Goal: Task Accomplishment & Management: Manage account settings

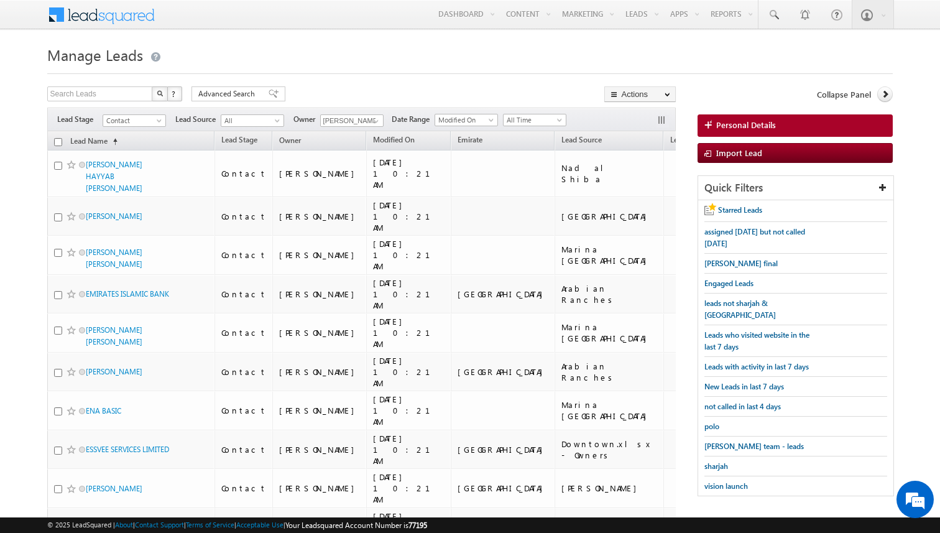
click at [58, 145] on input "checkbox" at bounding box center [58, 142] width 8 height 8
checkbox input "true"
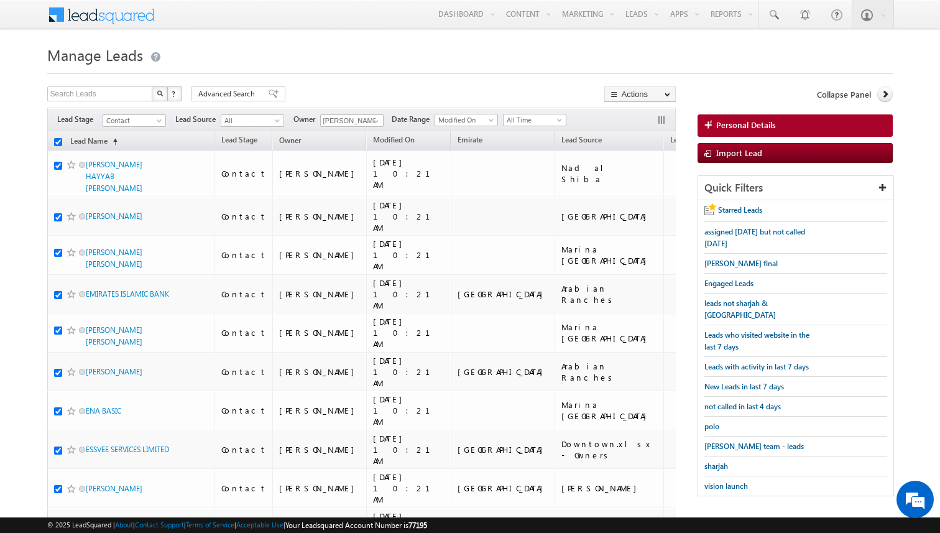
checkbox input "true"
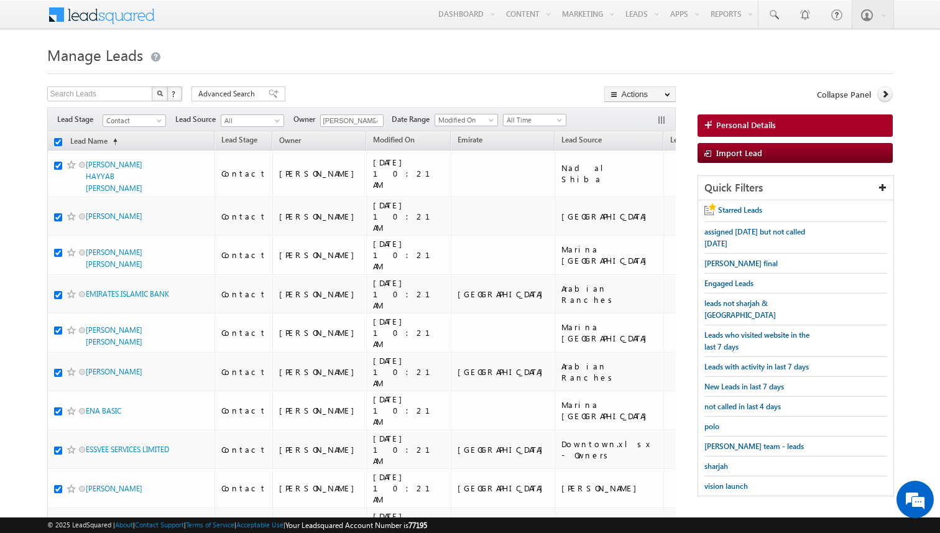
checkbox input "true"
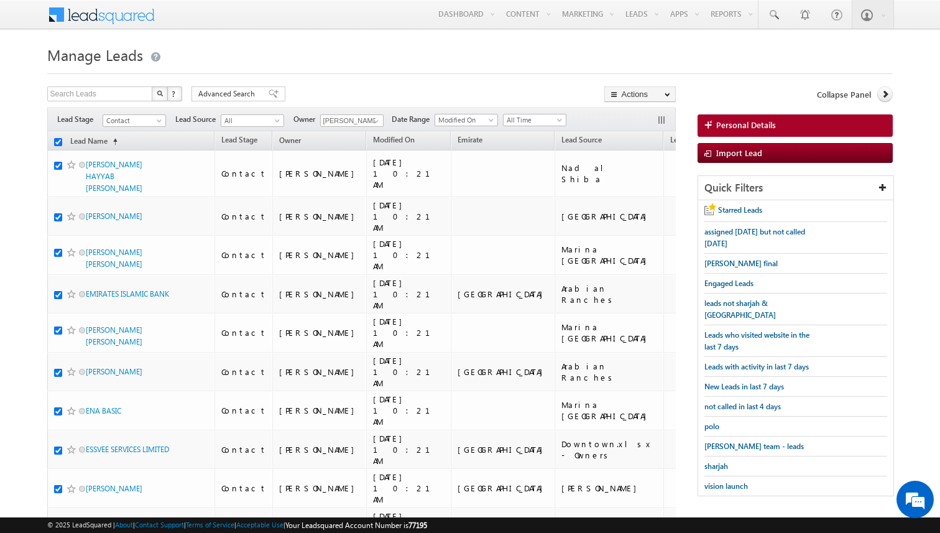
checkbox input "true"
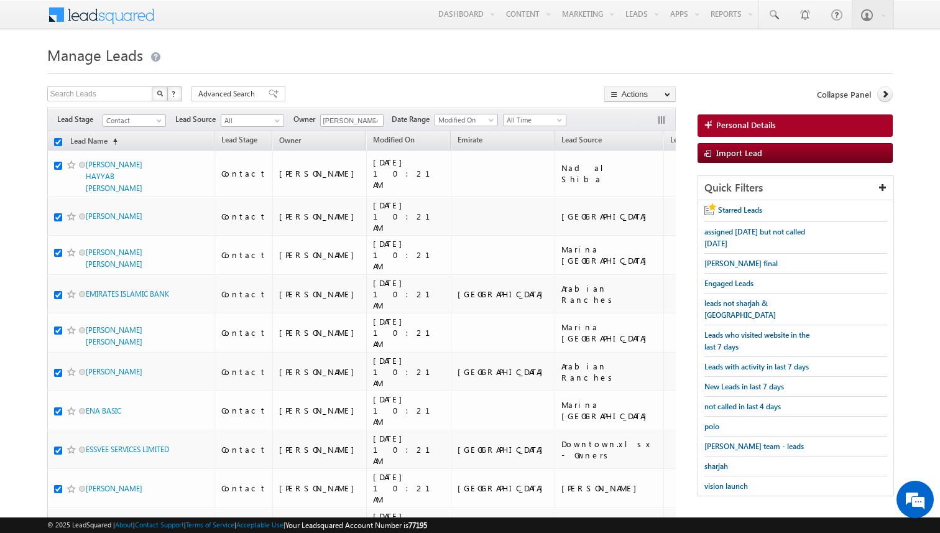
checkbox input "true"
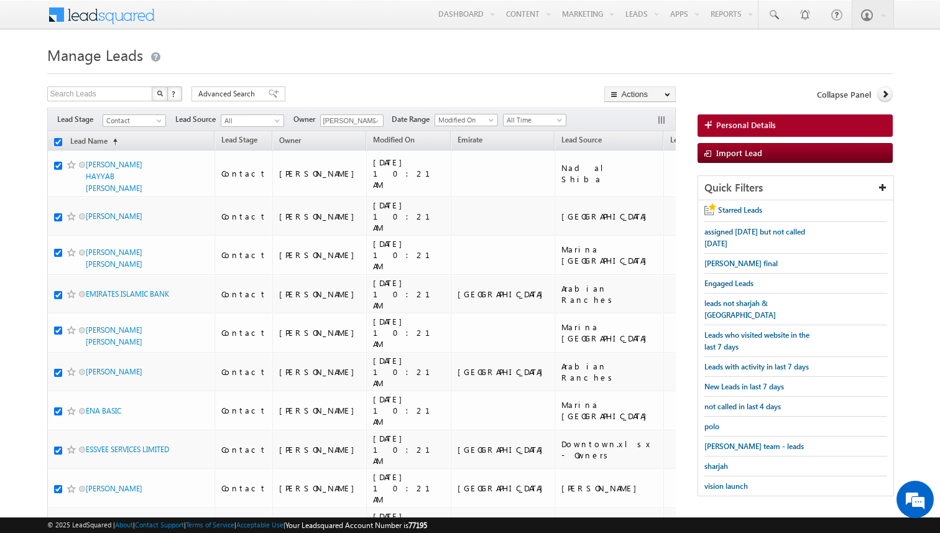
checkbox input "true"
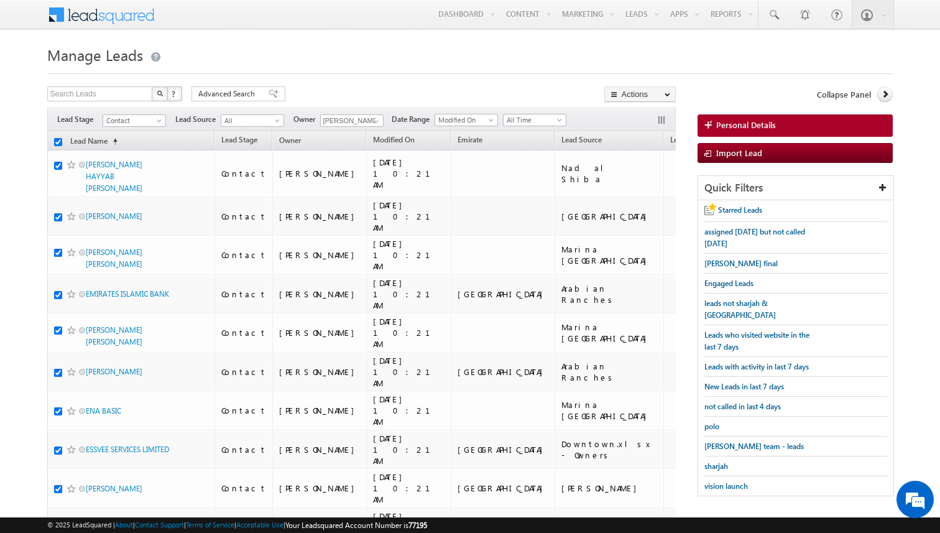
checkbox input "true"
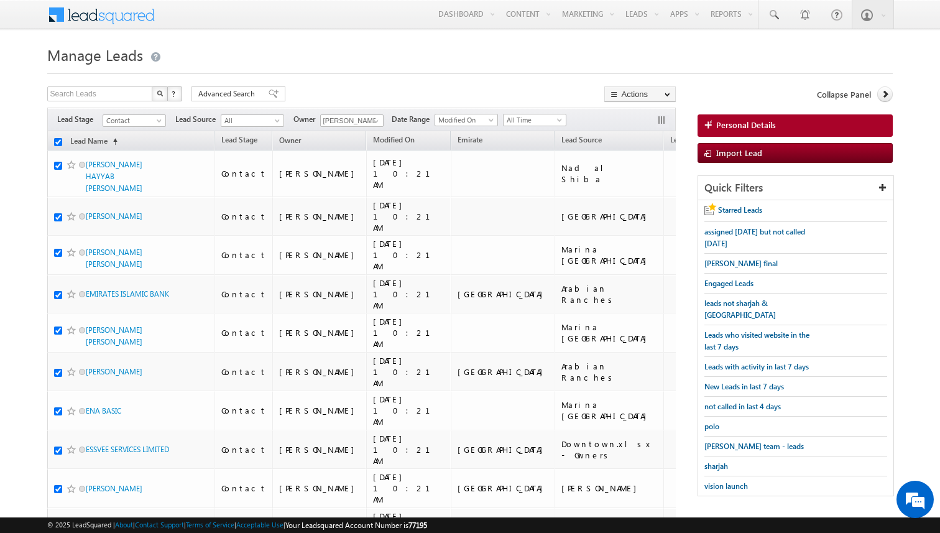
checkbox input "true"
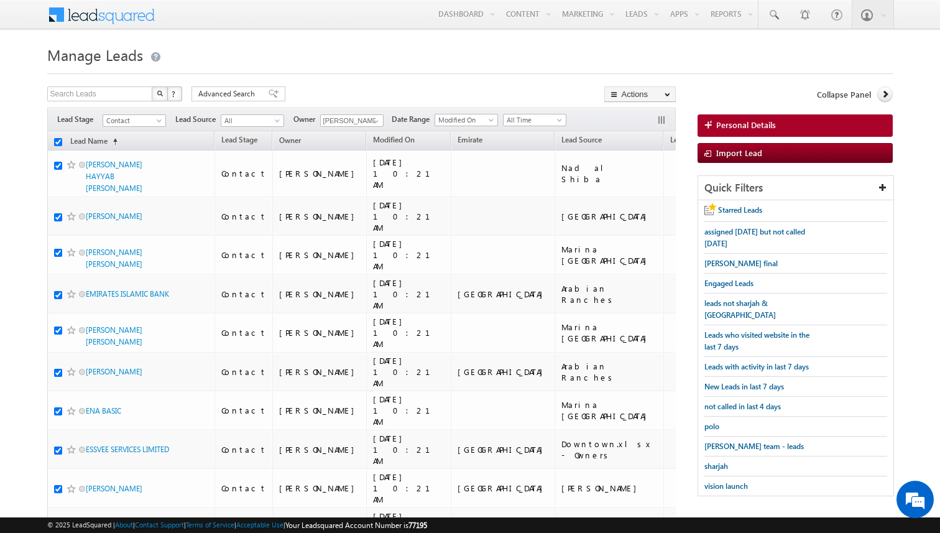
checkbox input "true"
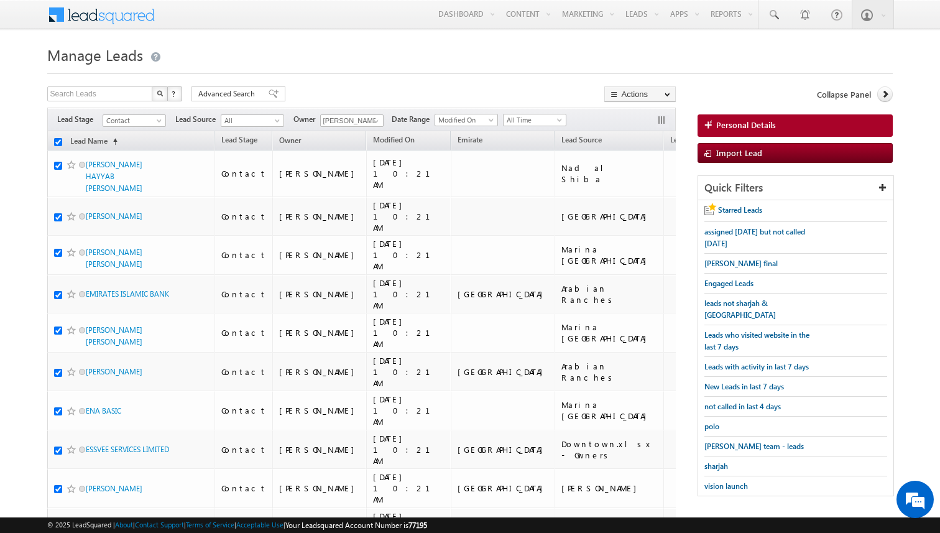
checkbox input "true"
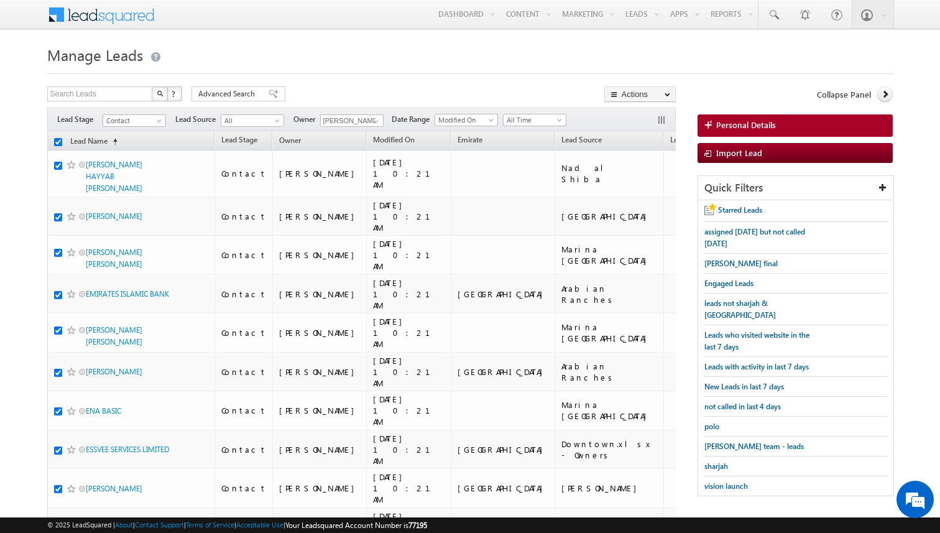
checkbox input "true"
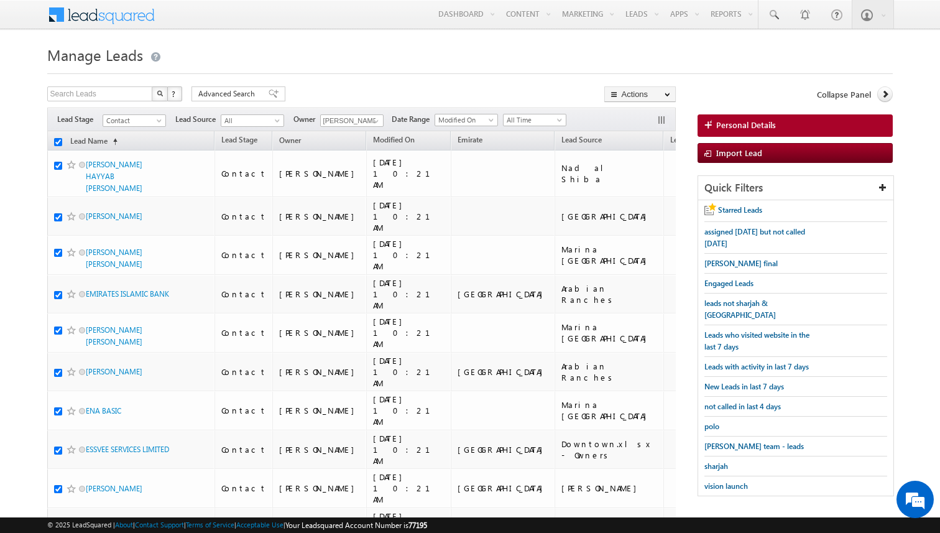
checkbox input "true"
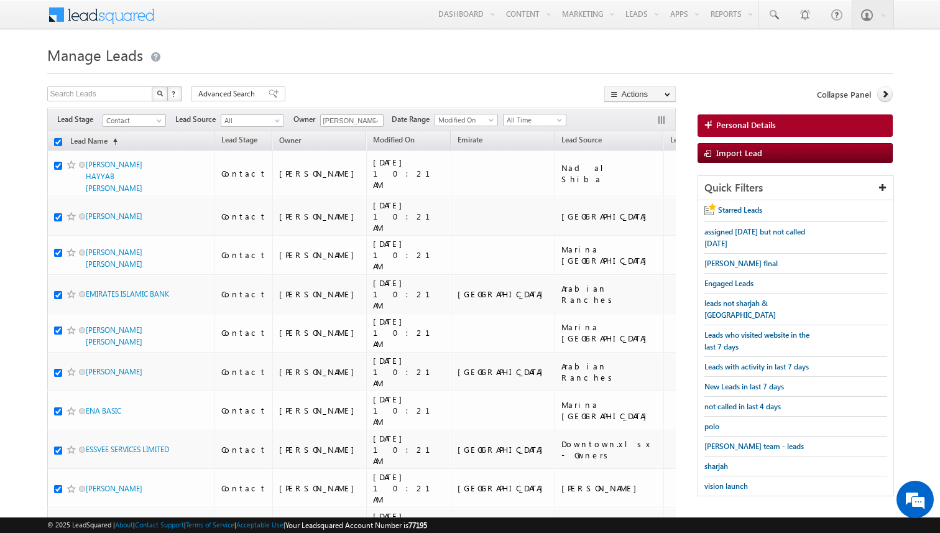
checkbox input "true"
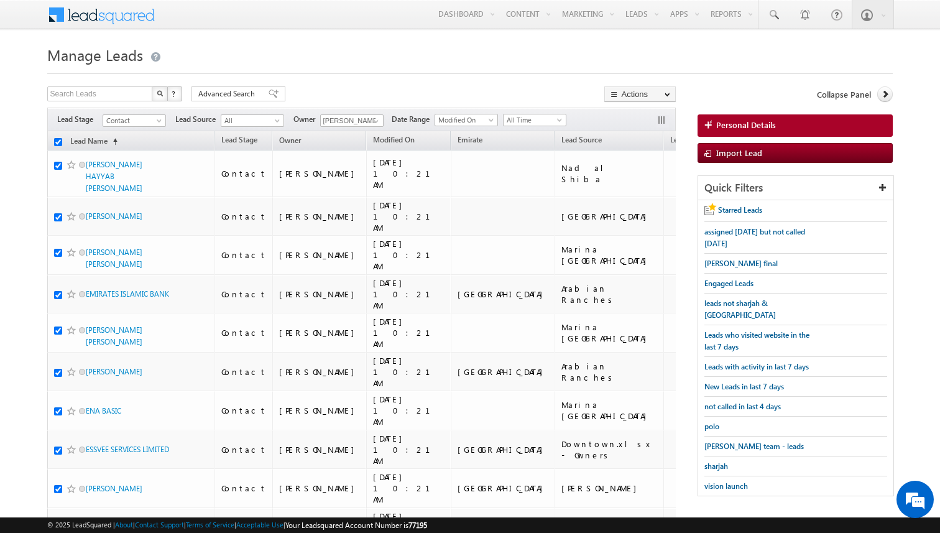
checkbox input "true"
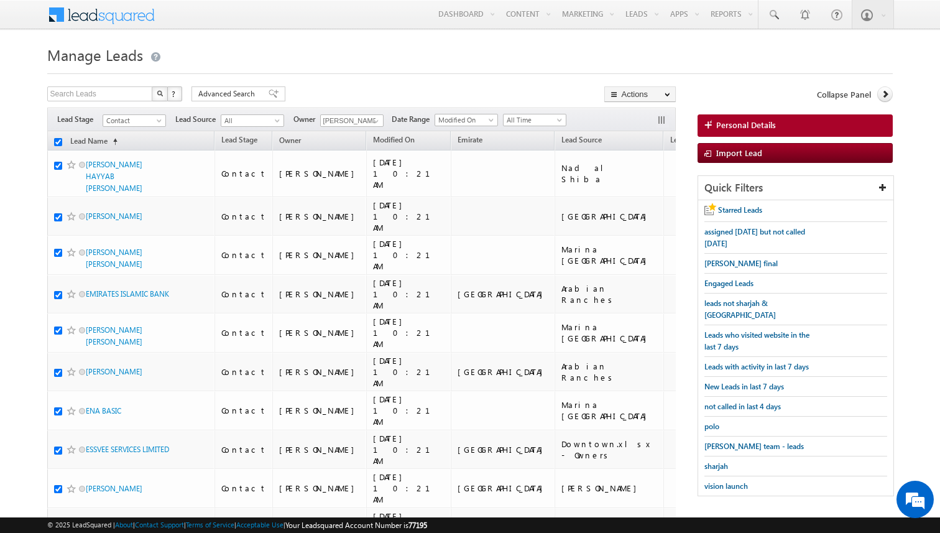
checkbox input "true"
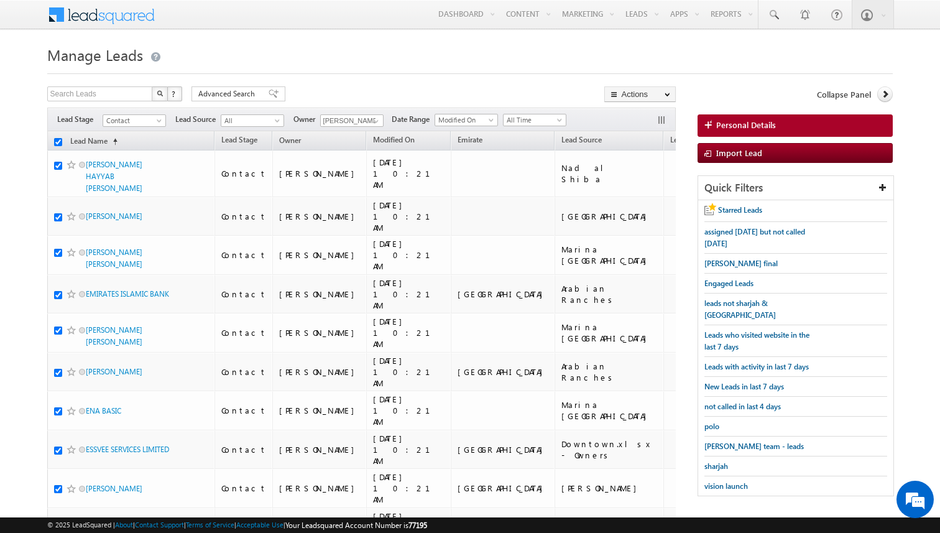
checkbox input "true"
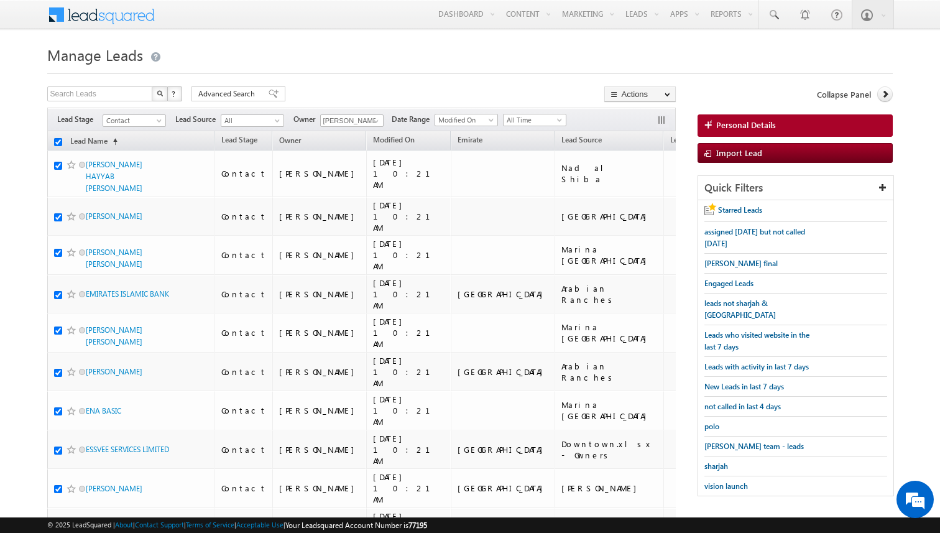
checkbox input "true"
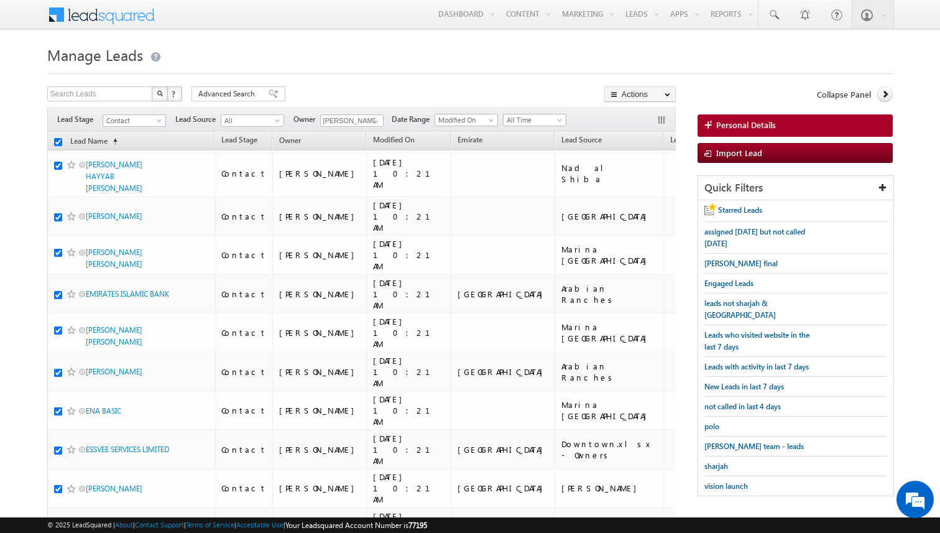
checkbox input "true"
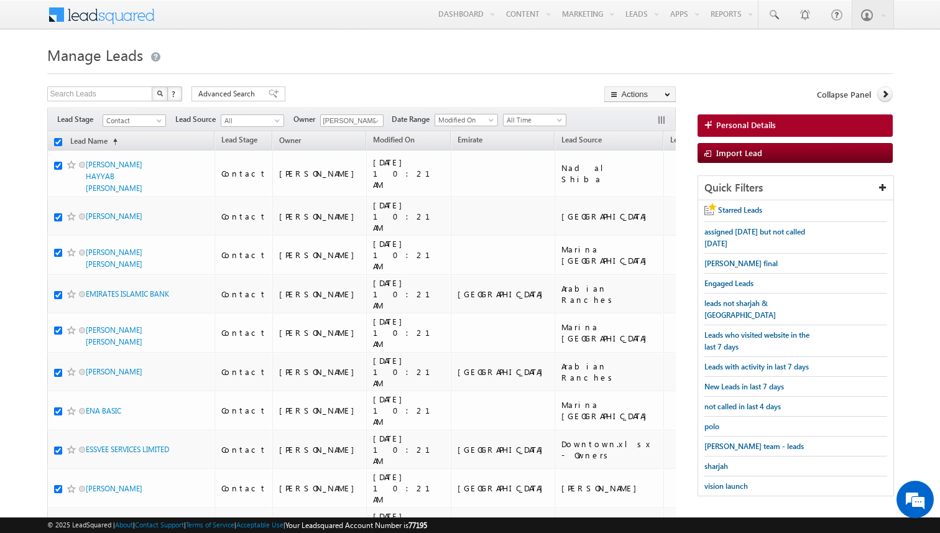
checkbox input "true"
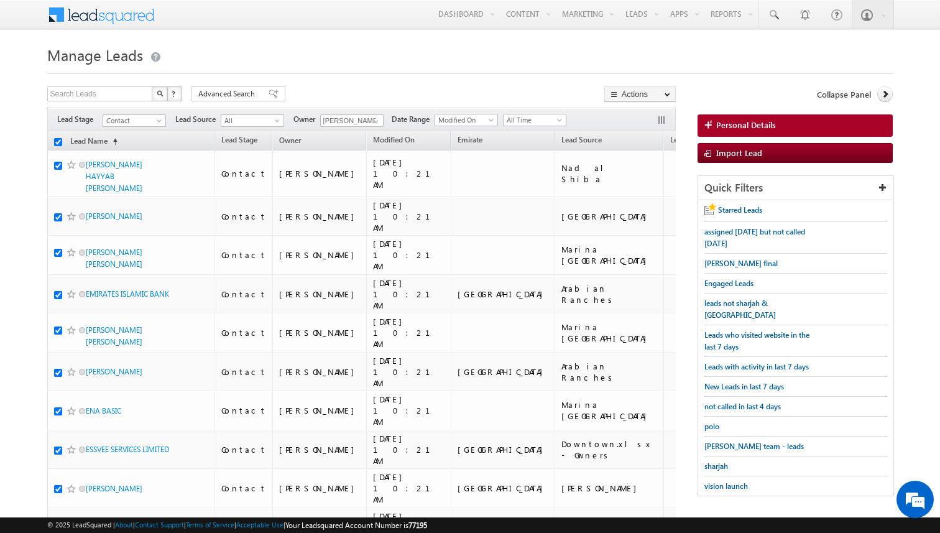
checkbox input "true"
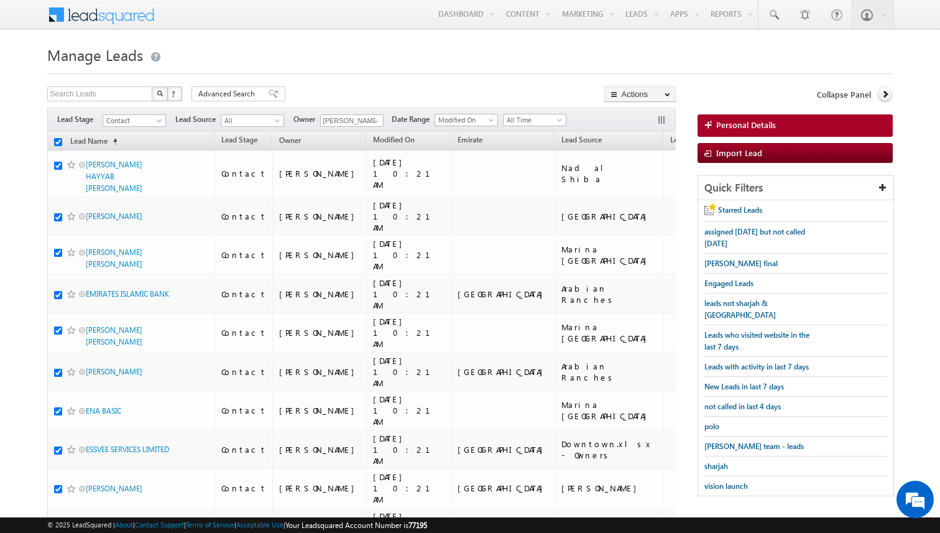
checkbox input "true"
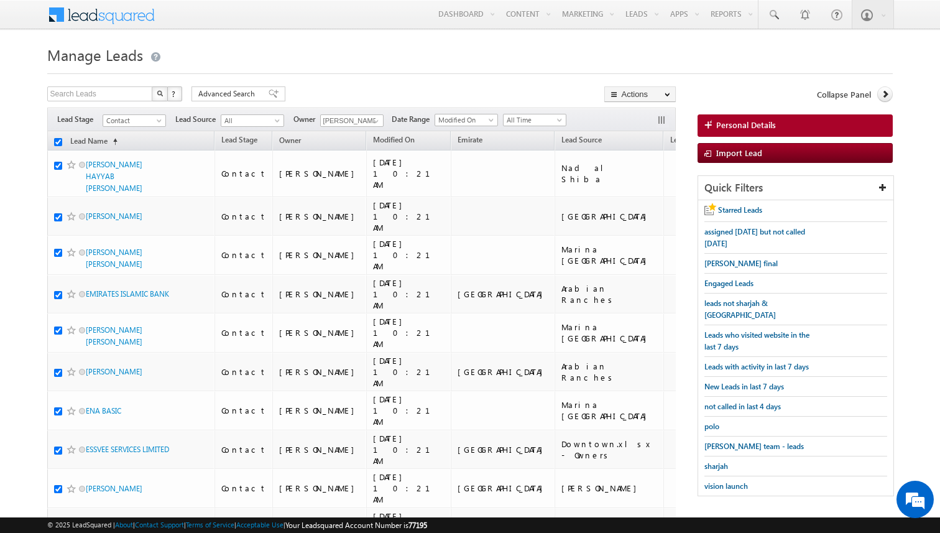
checkbox input "true"
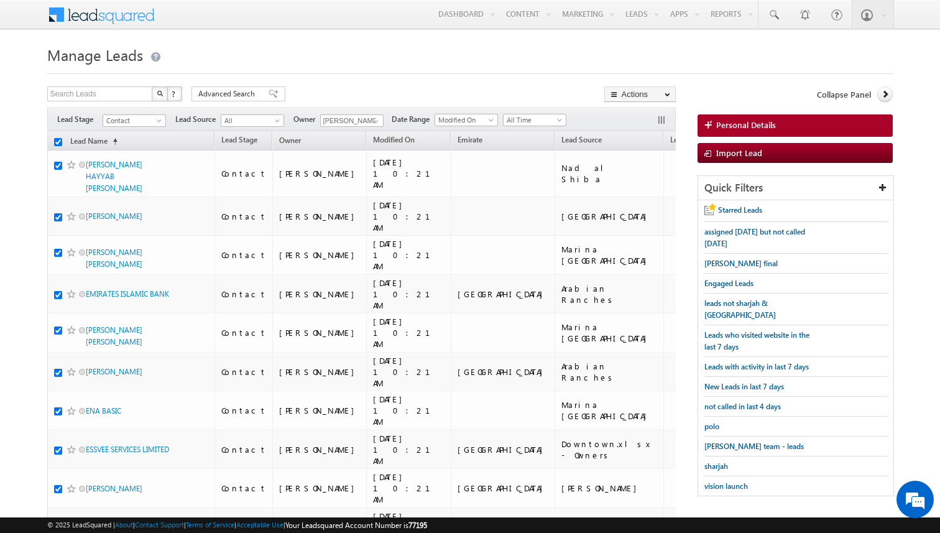
checkbox input "true"
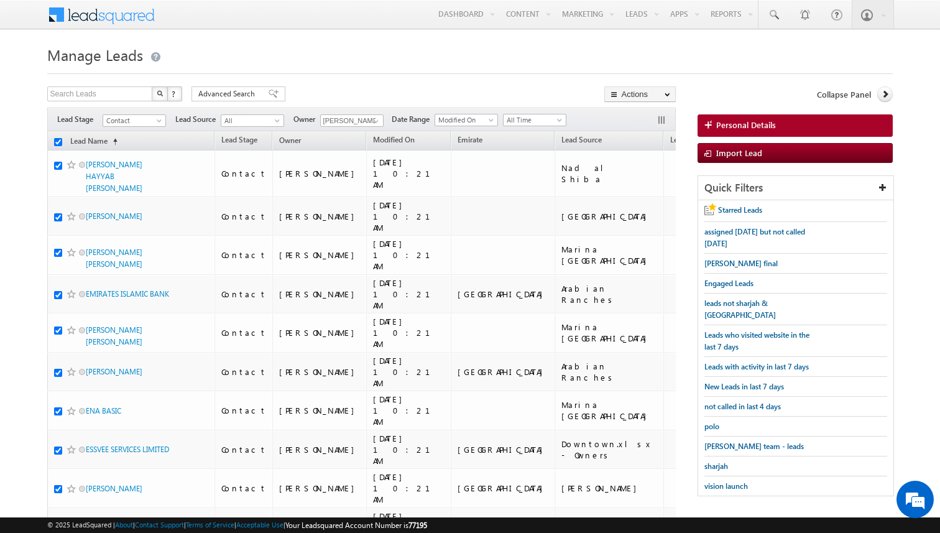
checkbox input "true"
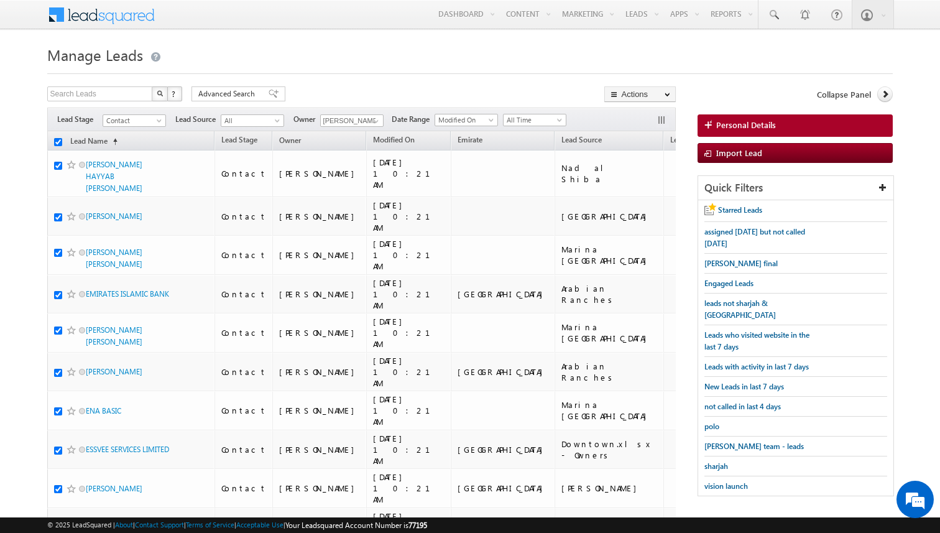
checkbox input "true"
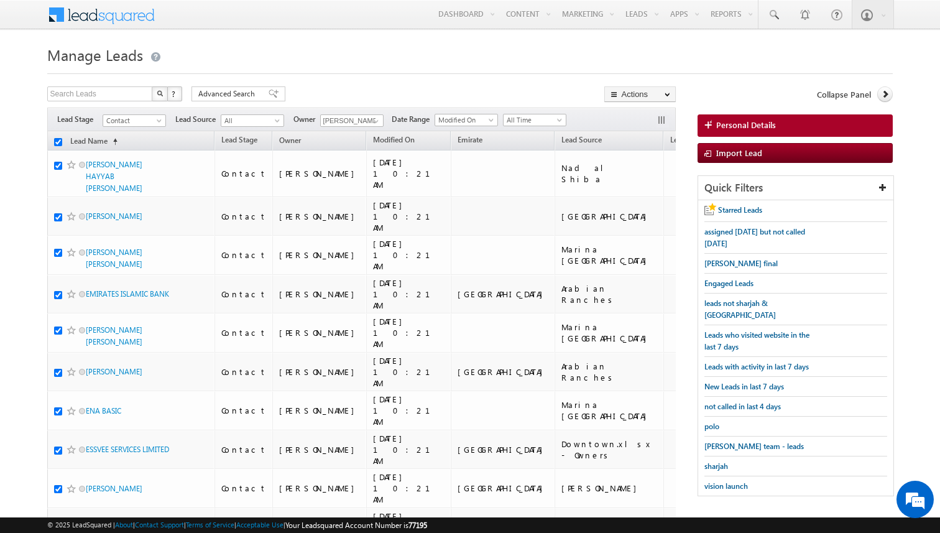
checkbox input "true"
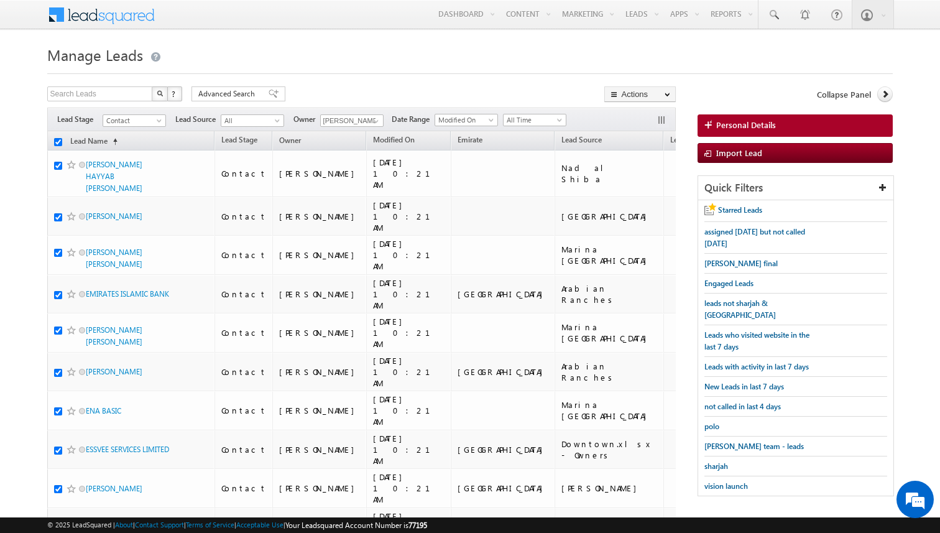
checkbox input "true"
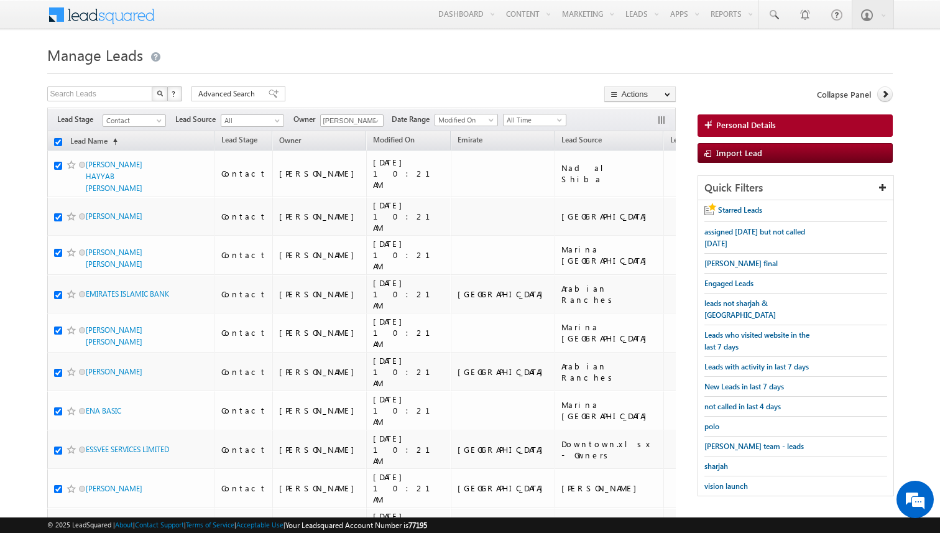
checkbox input "true"
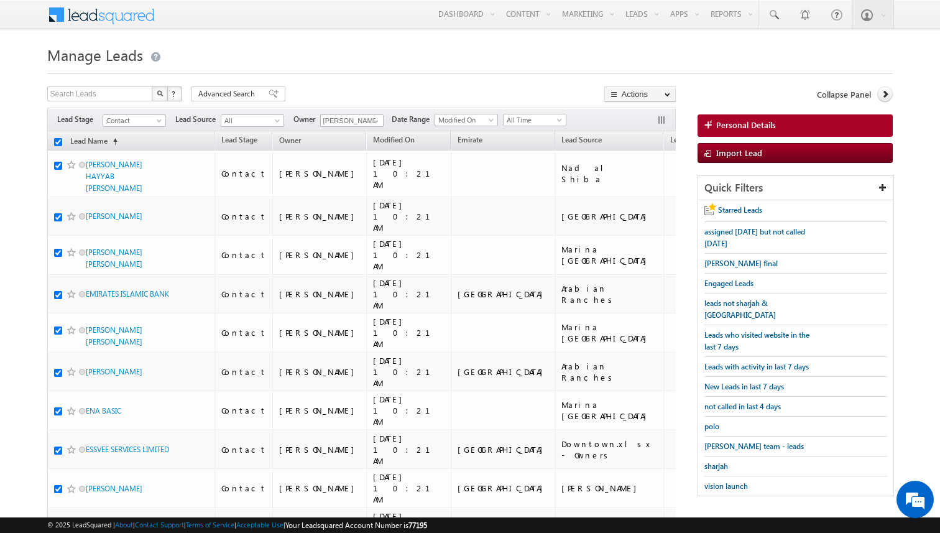
checkbox input "true"
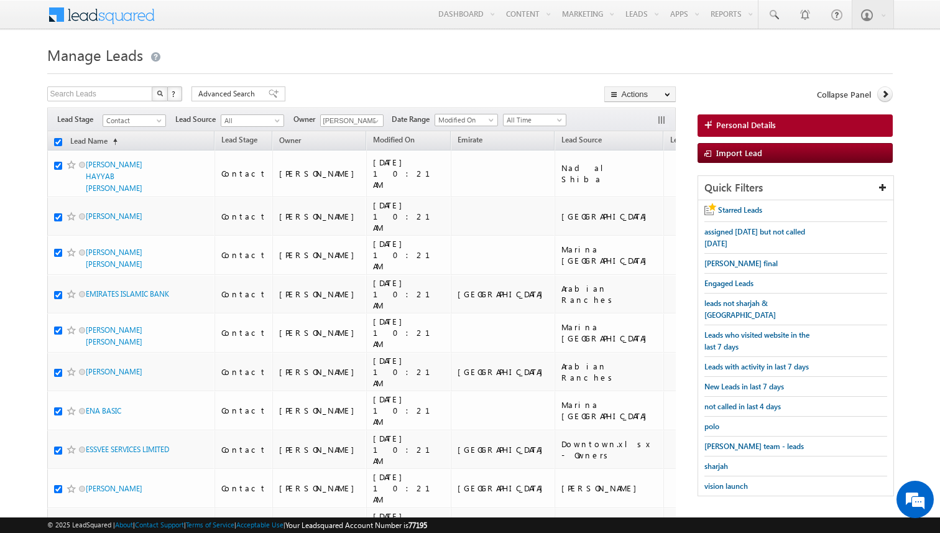
checkbox input "true"
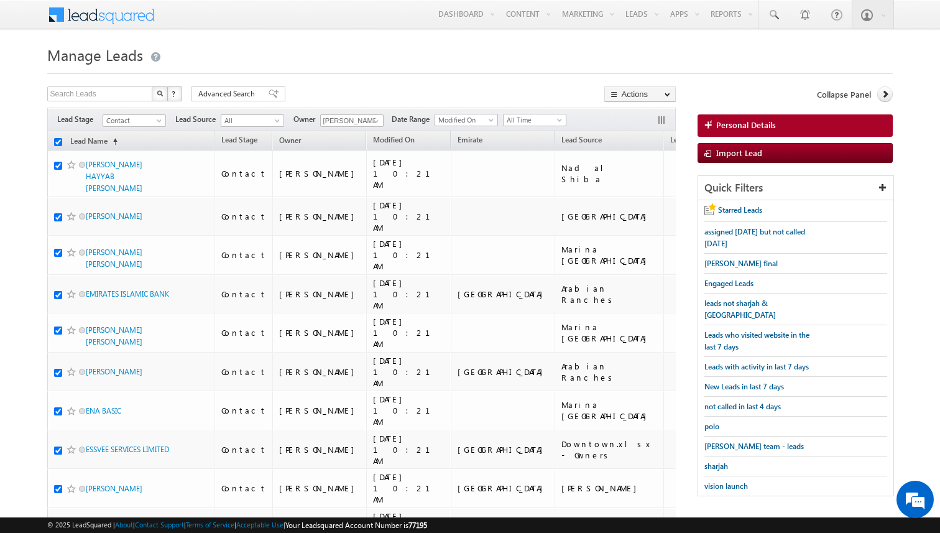
checkbox input "true"
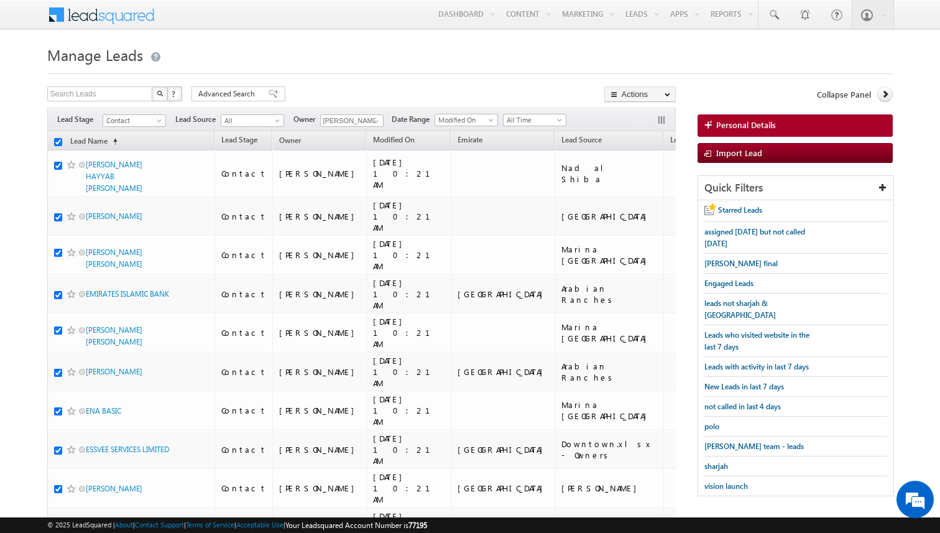
checkbox input "true"
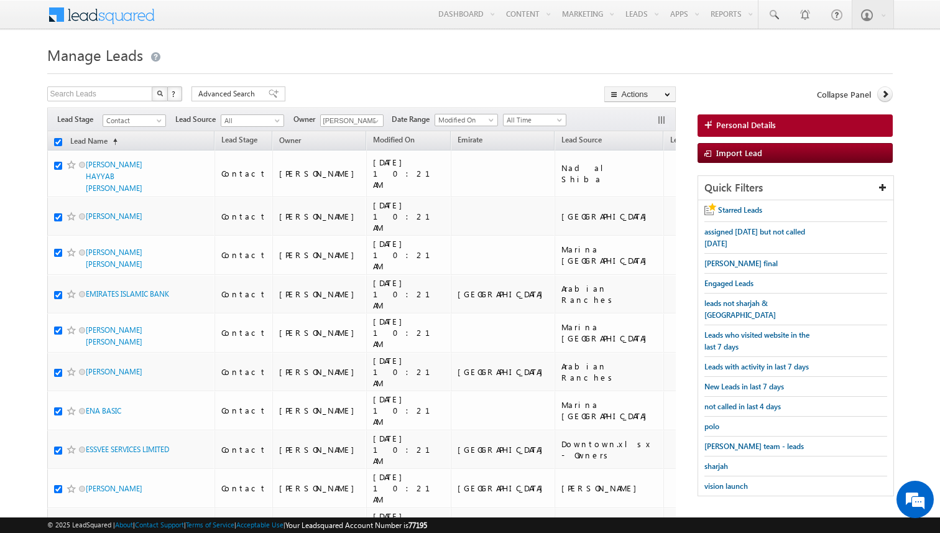
checkbox input "true"
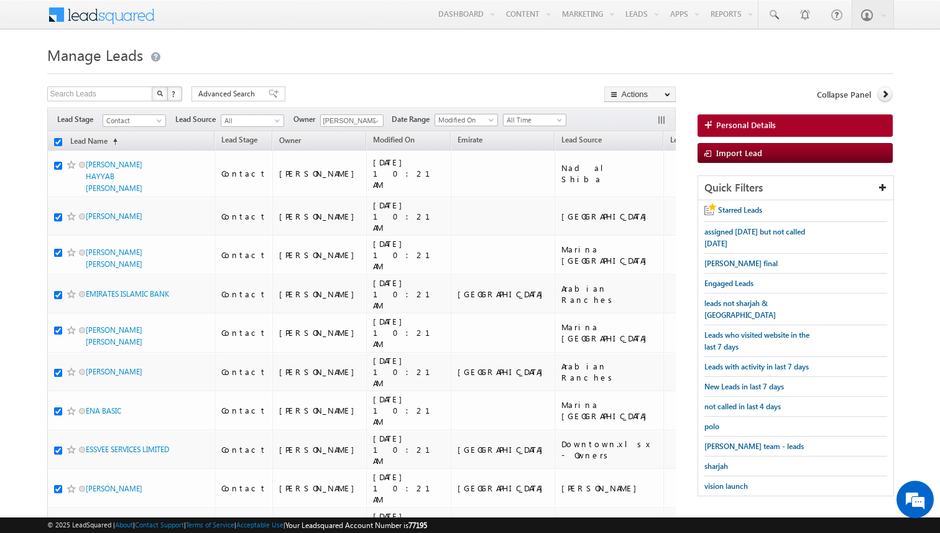
checkbox input "true"
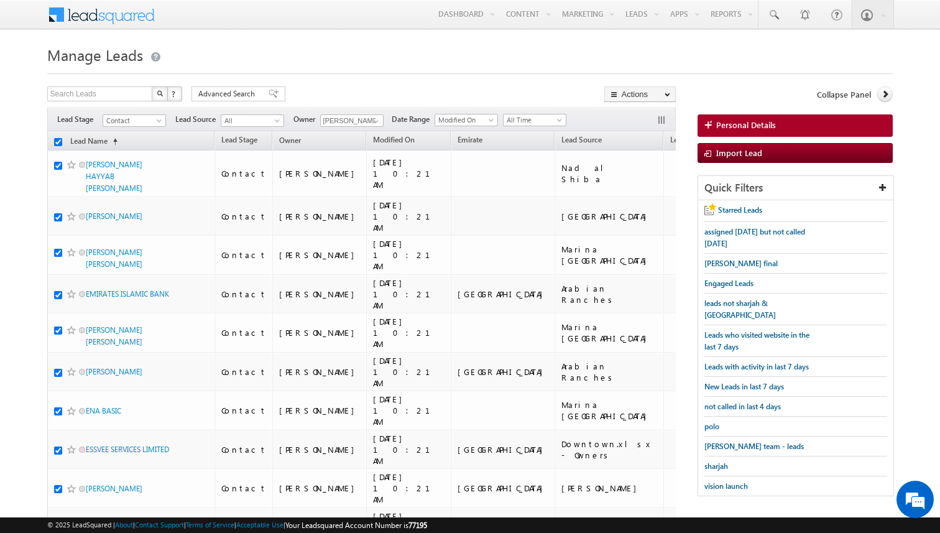
checkbox input "true"
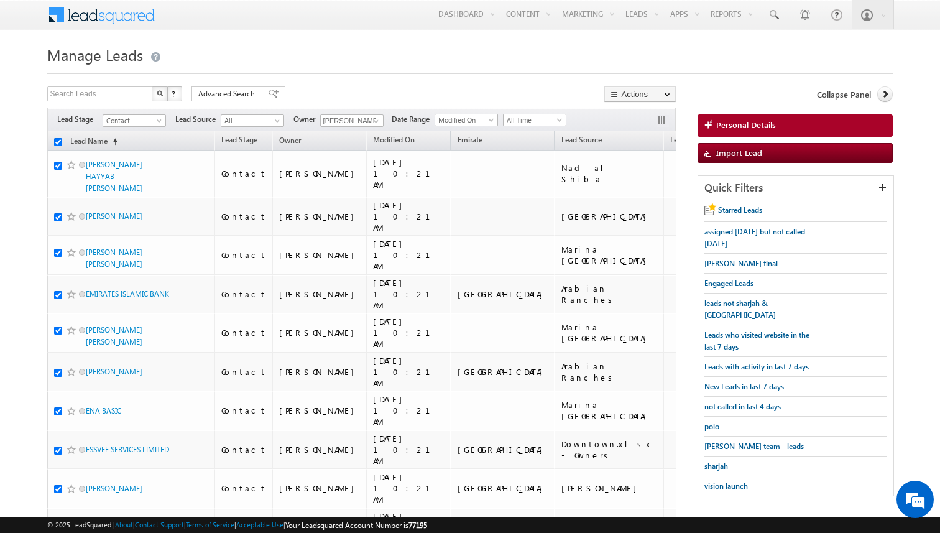
checkbox input "true"
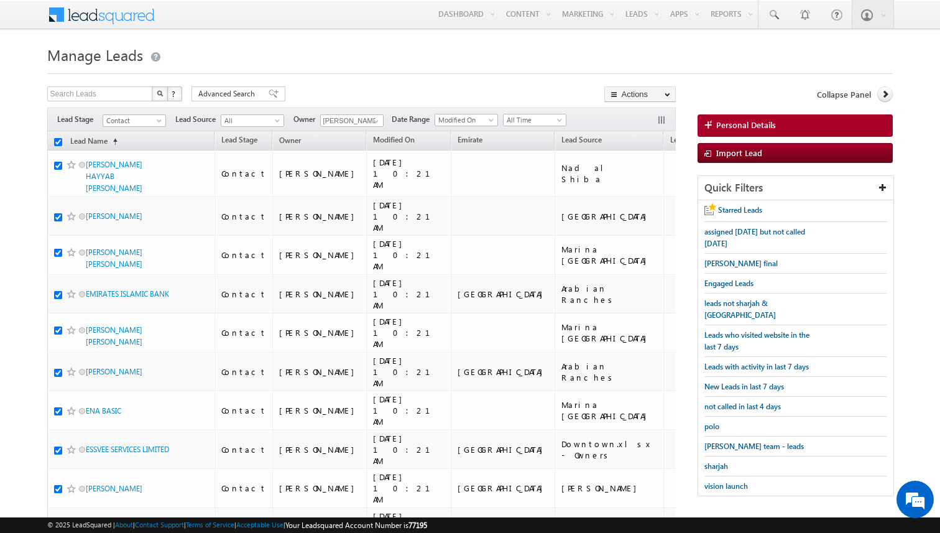
checkbox input "true"
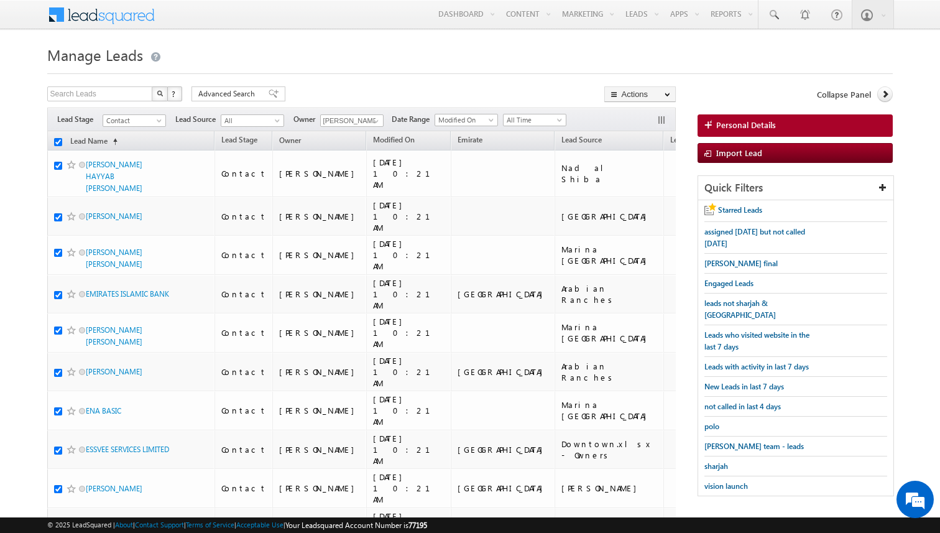
checkbox input "true"
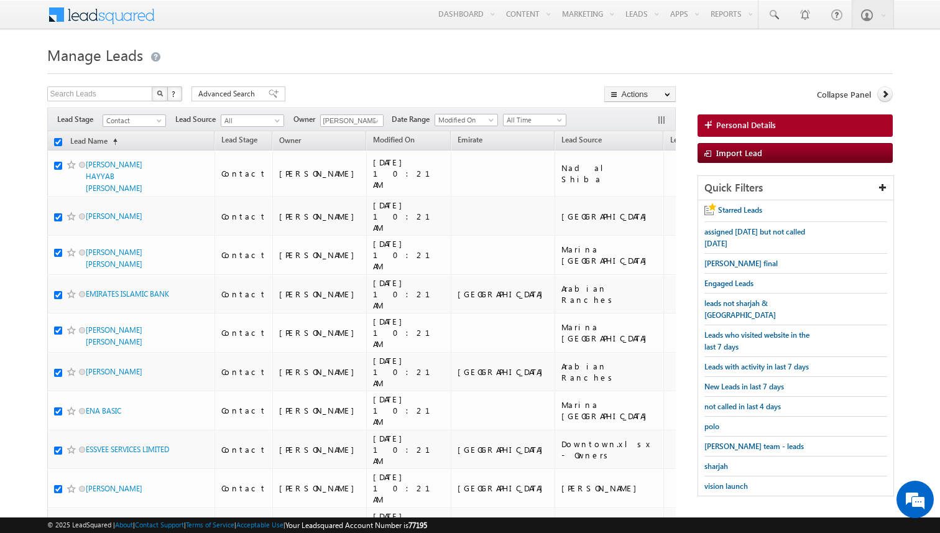
checkbox input "true"
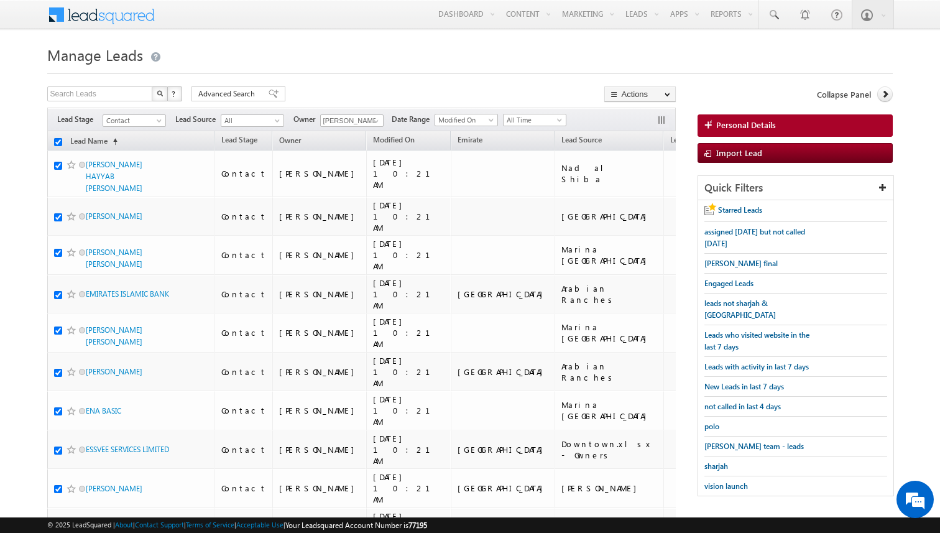
checkbox input "true"
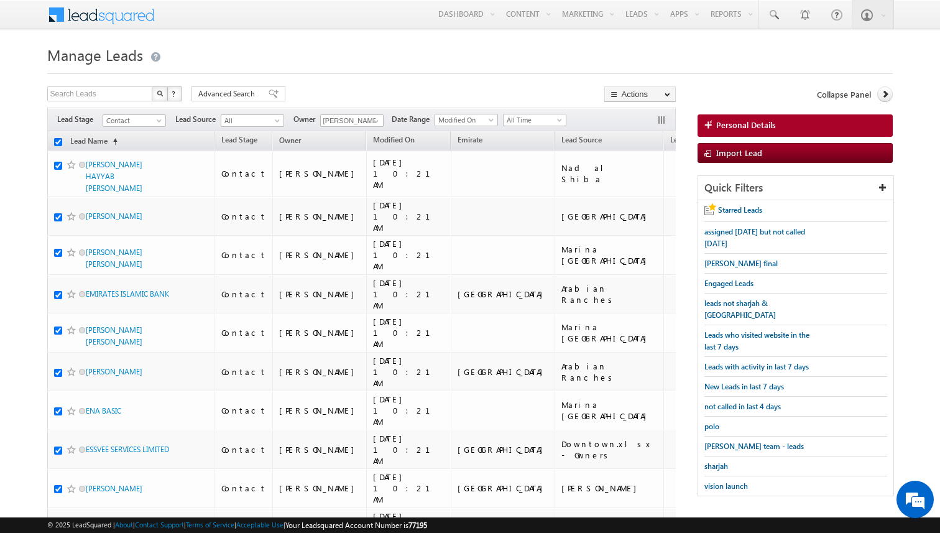
checkbox input "true"
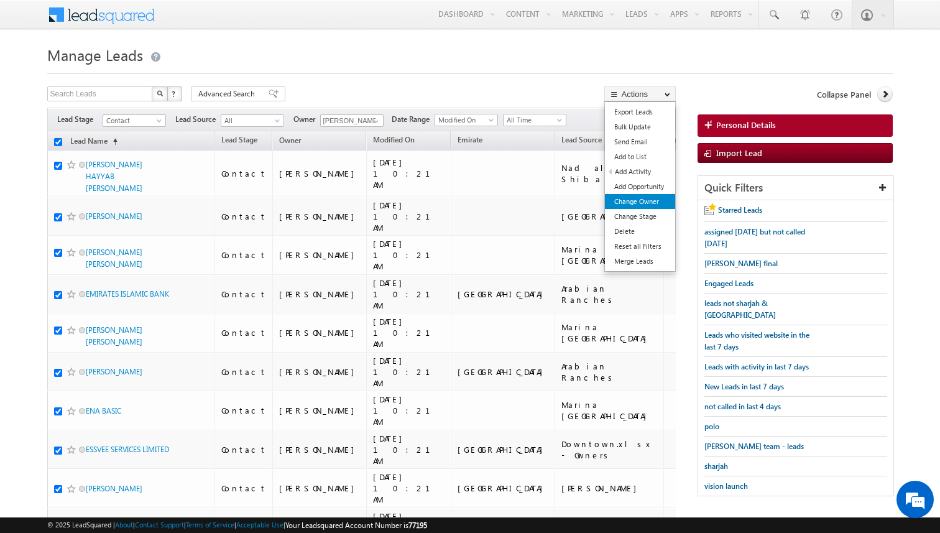
click at [656, 204] on link "Change Owner" at bounding box center [640, 201] width 70 height 15
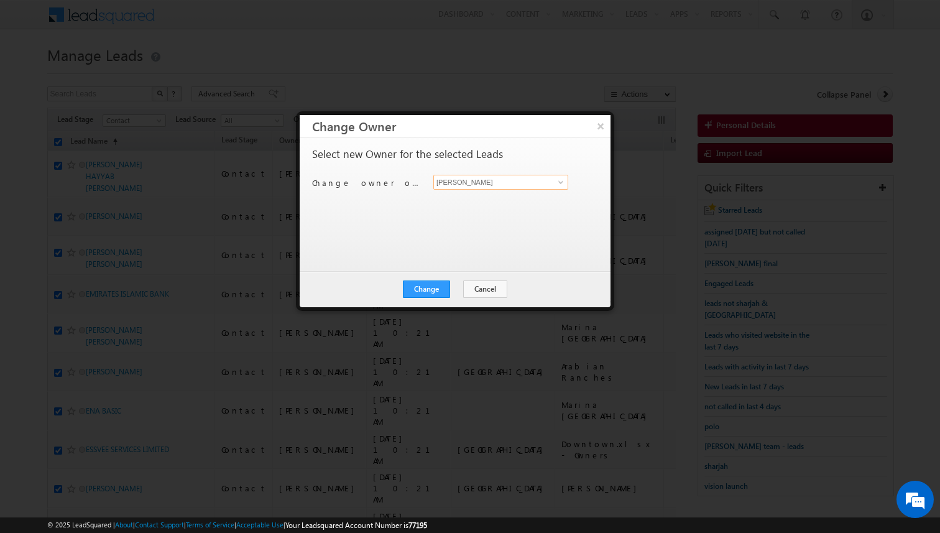
click at [474, 180] on input "[PERSON_NAME]" at bounding box center [500, 182] width 135 height 15
click at [445, 287] on button "Change" at bounding box center [426, 288] width 47 height 17
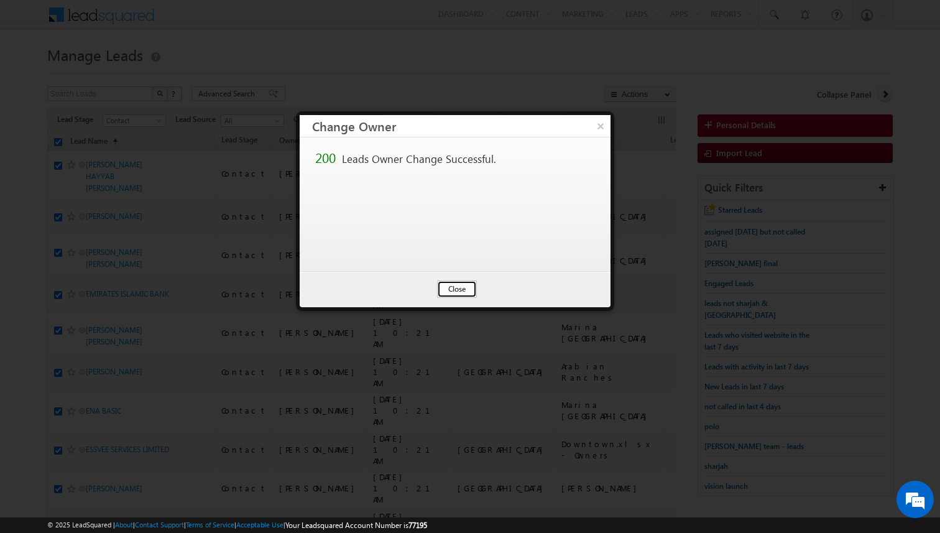
click at [453, 290] on button "Close" at bounding box center [457, 288] width 40 height 17
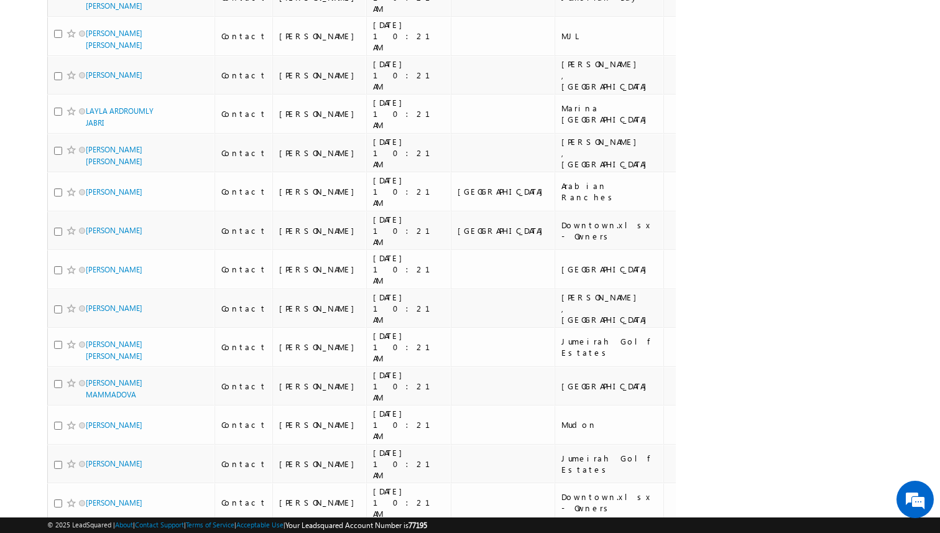
scroll to position [6051, 0]
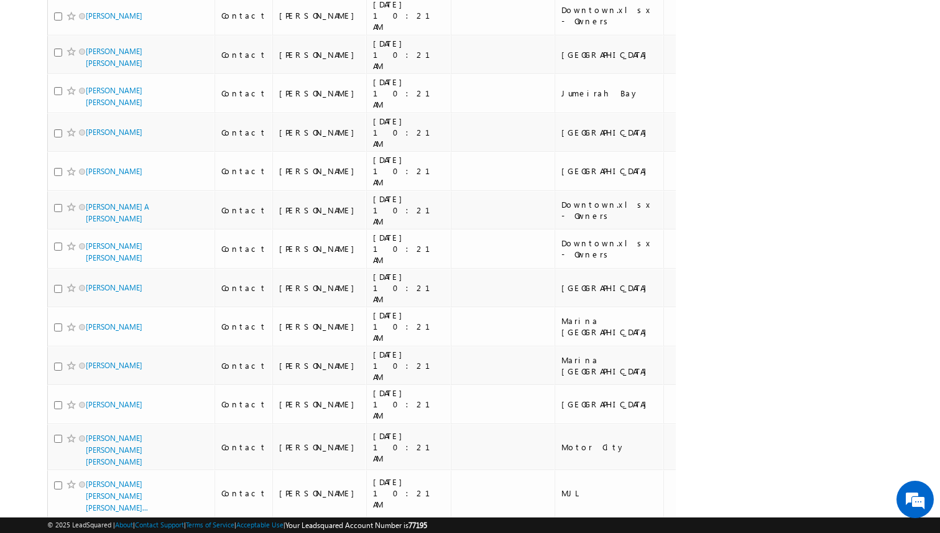
scroll to position [0, 0]
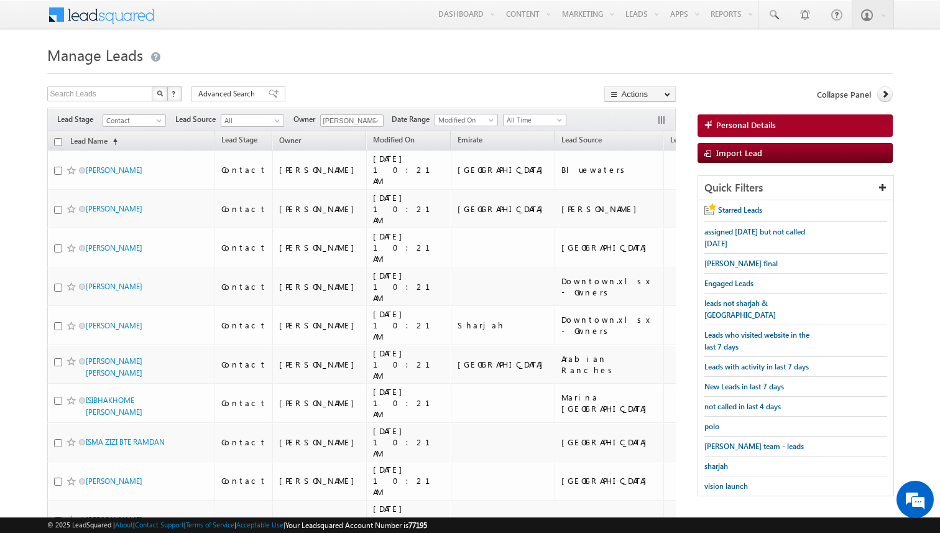
click at [59, 143] on input "checkbox" at bounding box center [58, 142] width 8 height 8
checkbox input "true"
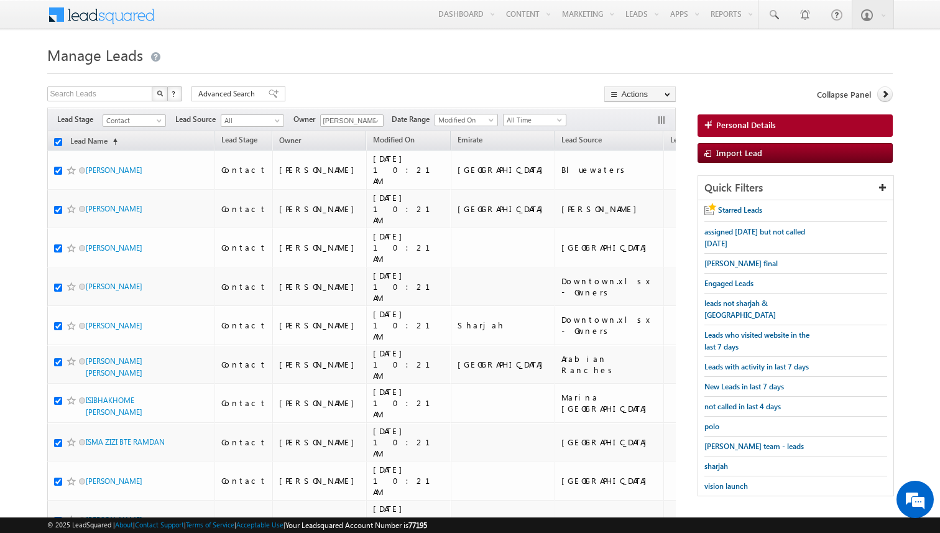
checkbox input "true"
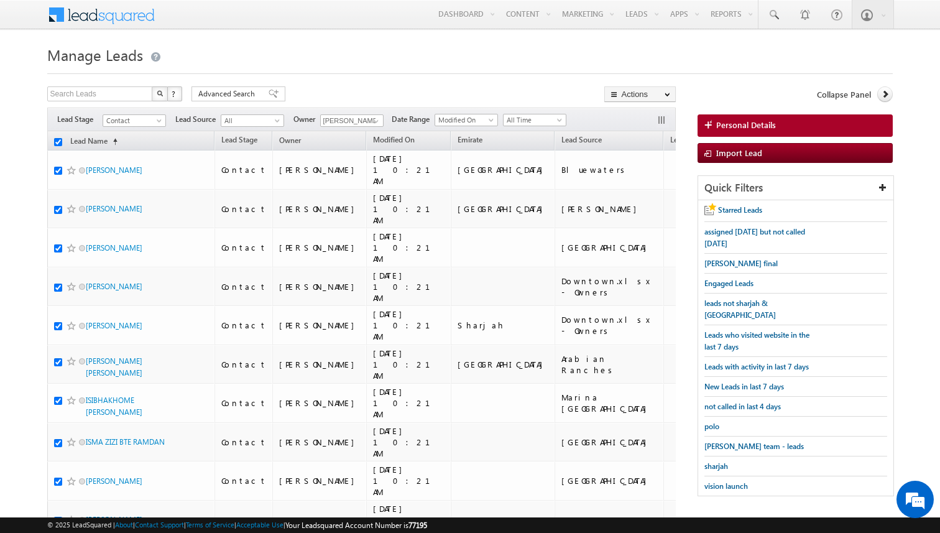
checkbox input "true"
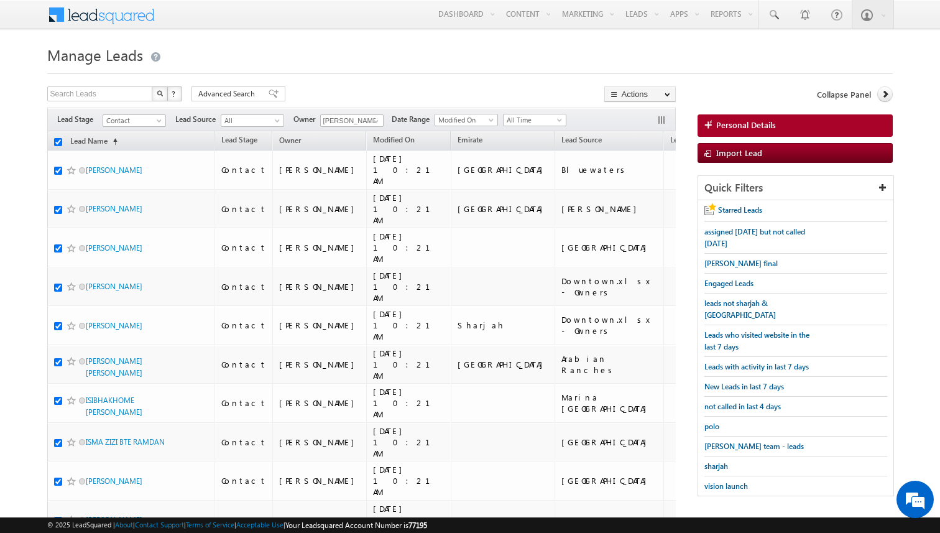
checkbox input "true"
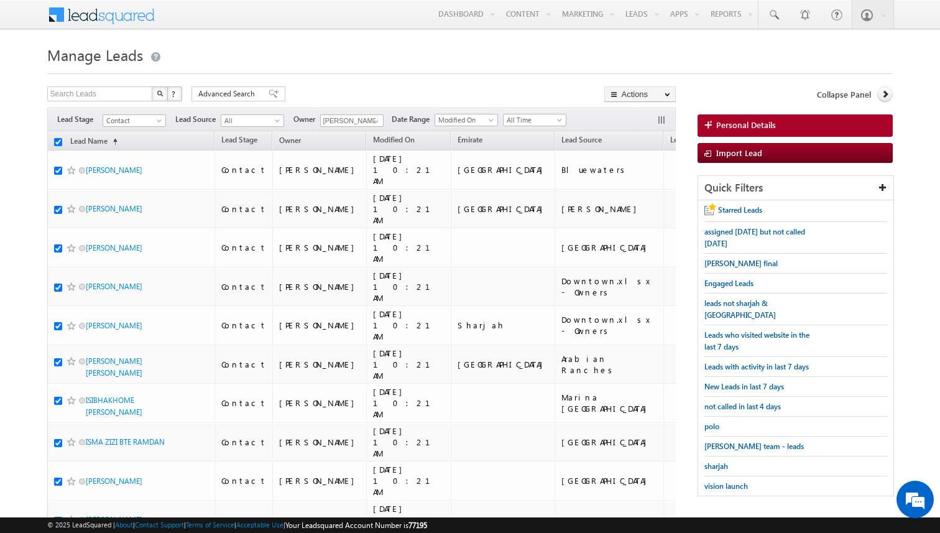
checkbox input "true"
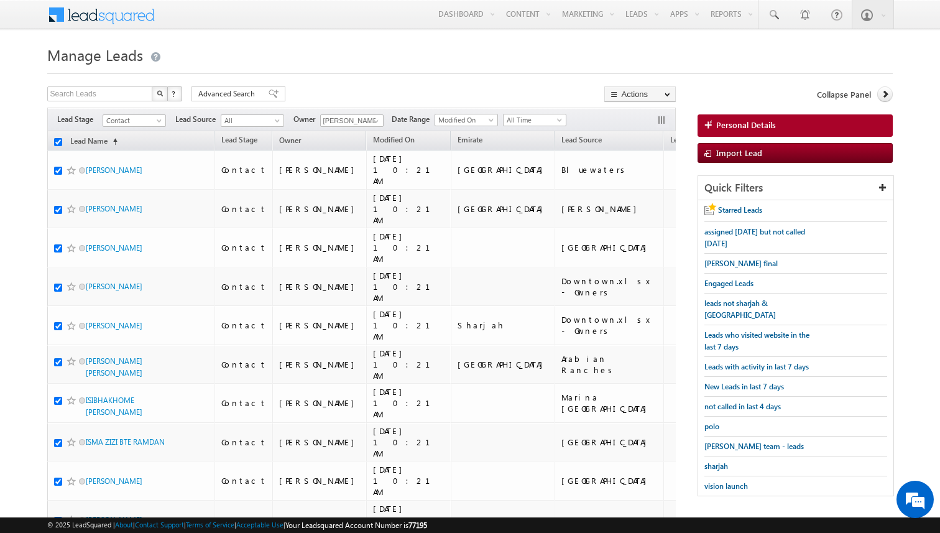
checkbox input "true"
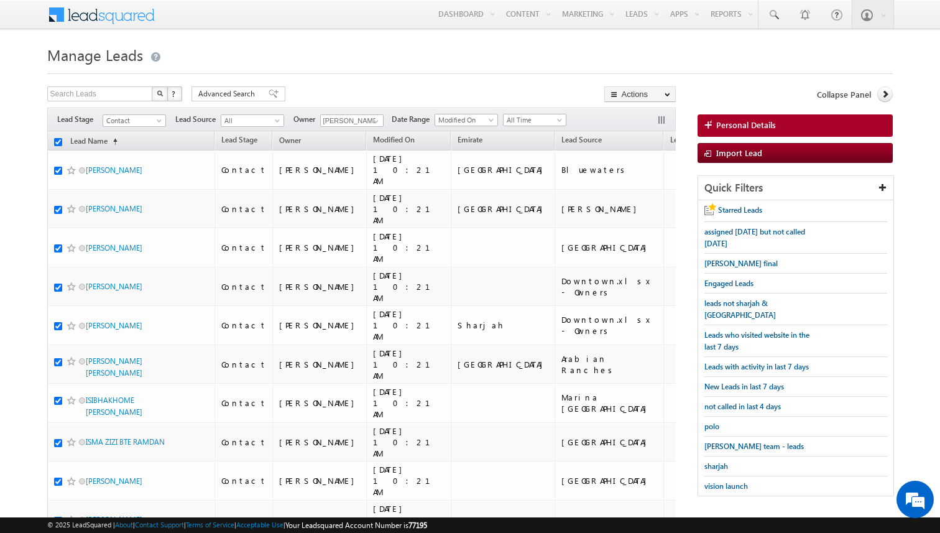
checkbox input "true"
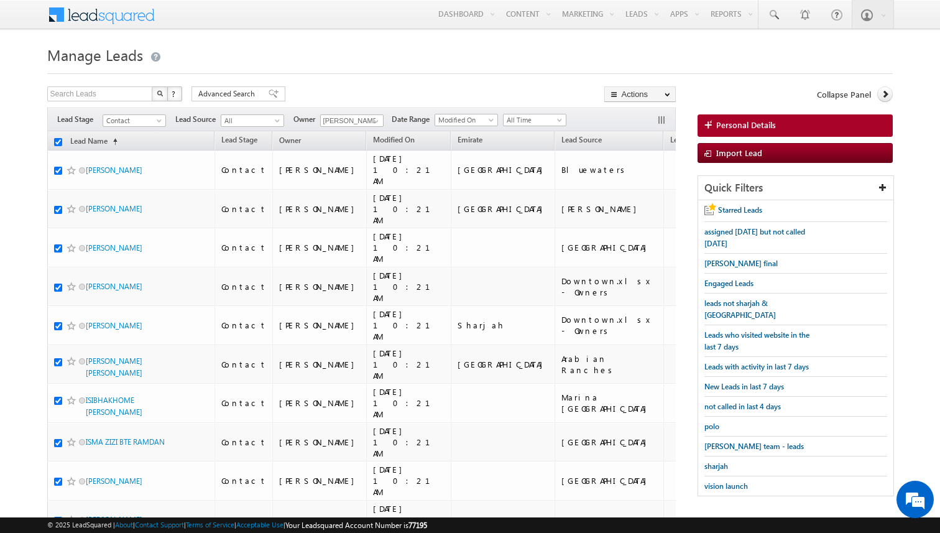
checkbox input "true"
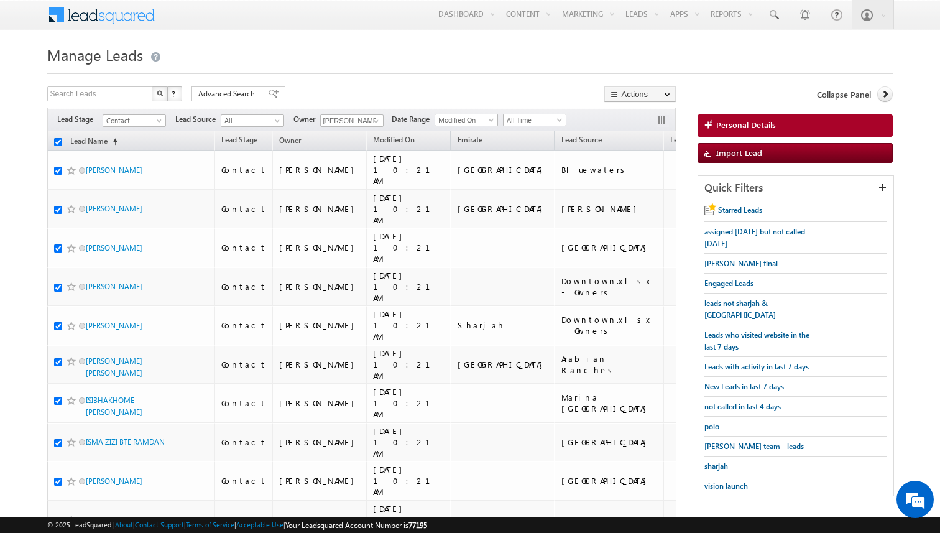
checkbox input "true"
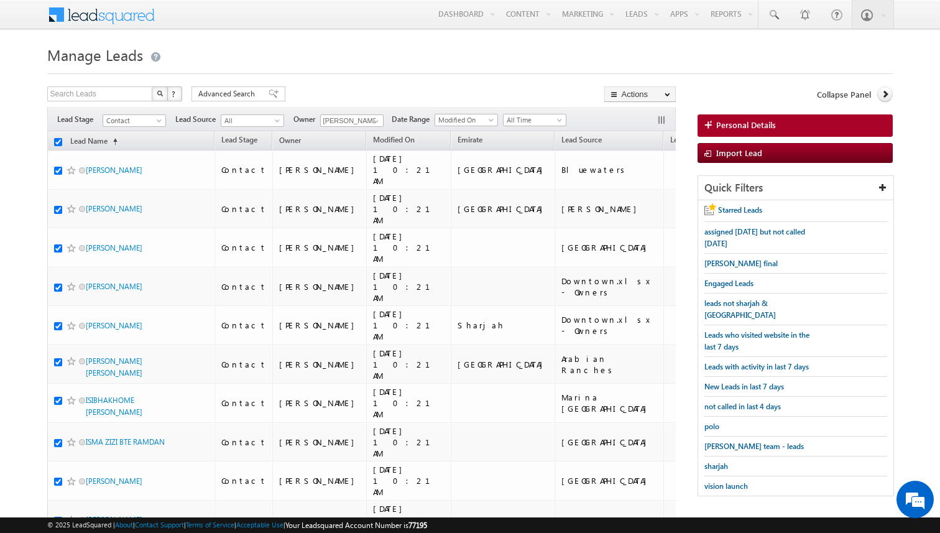
checkbox input "true"
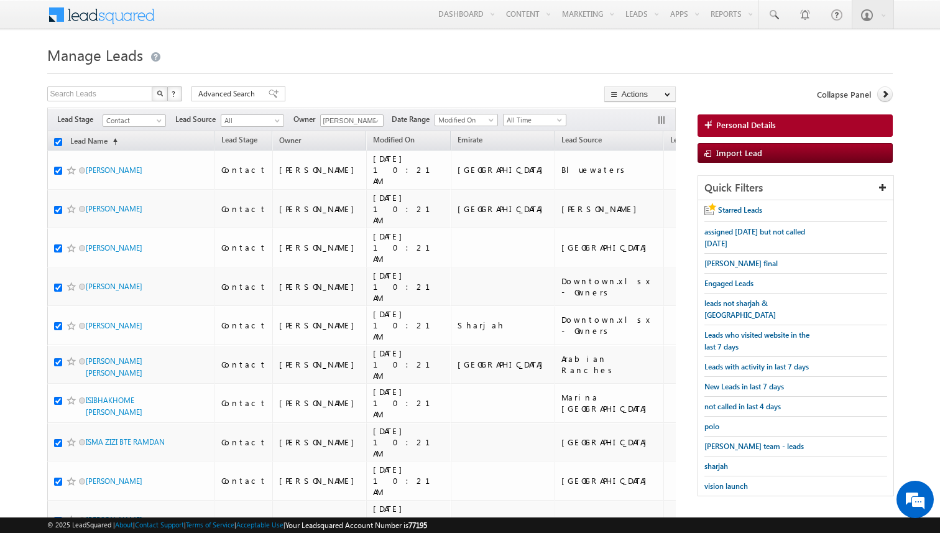
checkbox input "true"
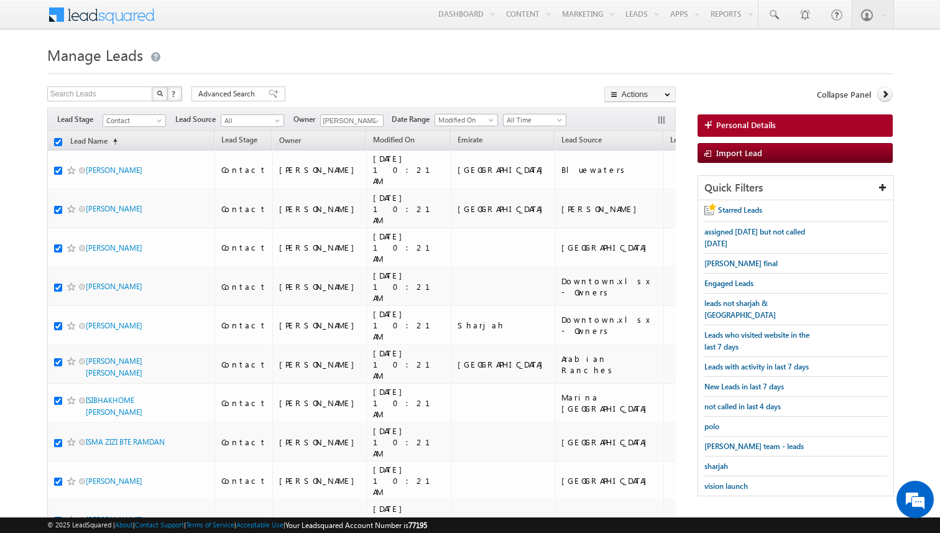
checkbox input "true"
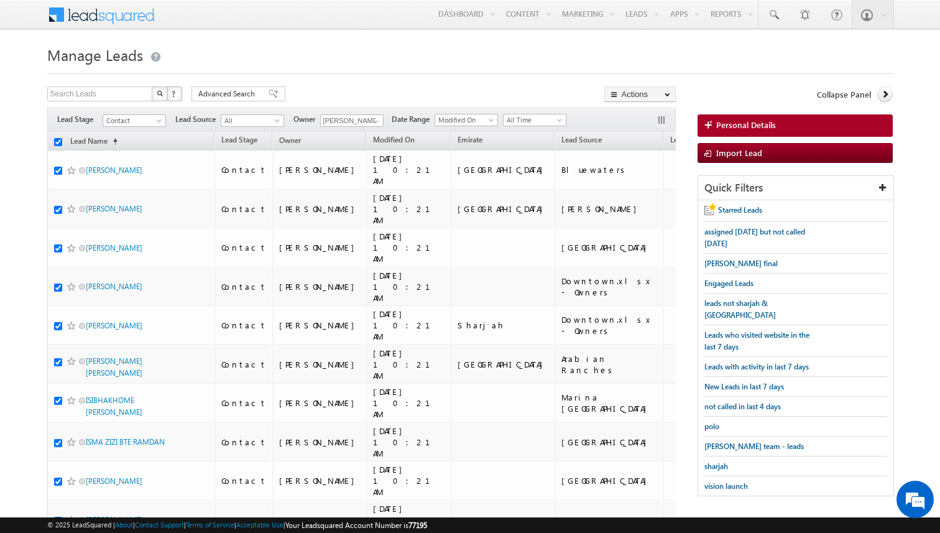
checkbox input "true"
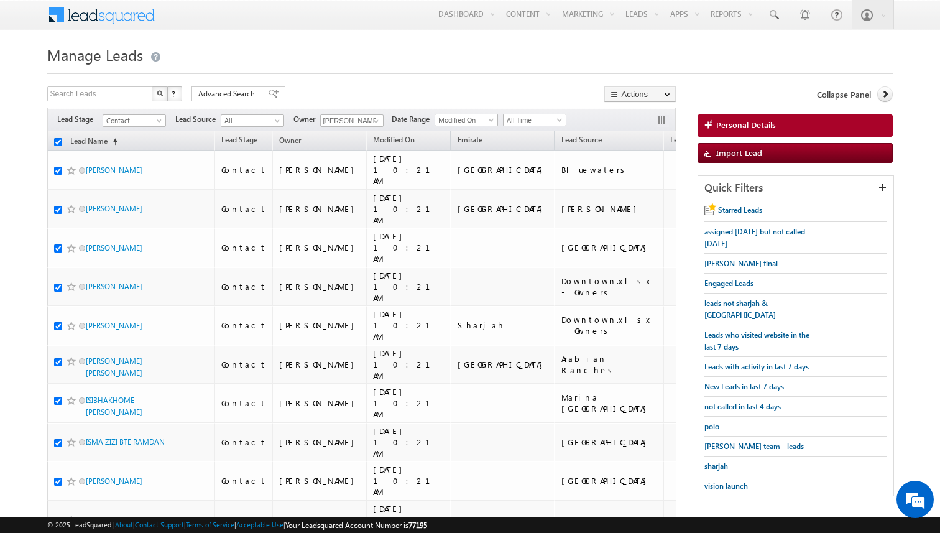
checkbox input "true"
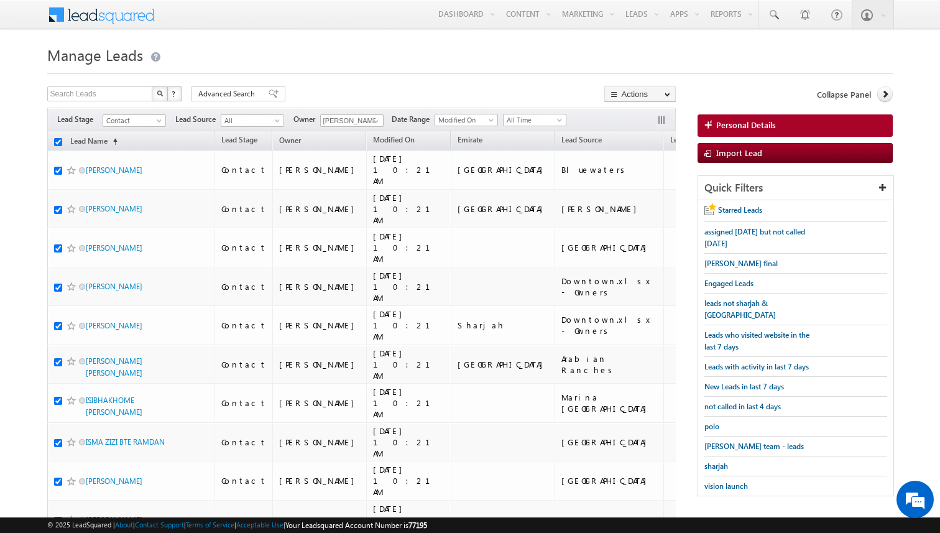
checkbox input "true"
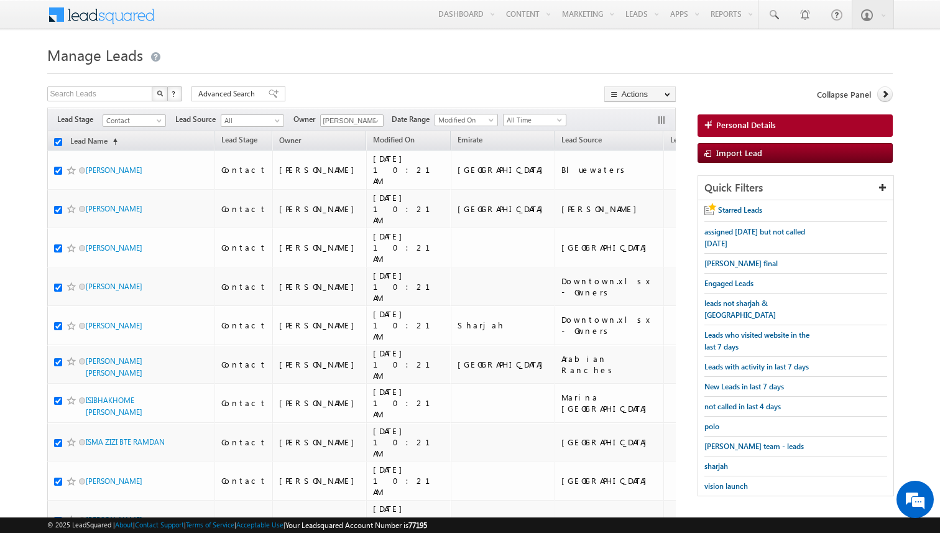
checkbox input "true"
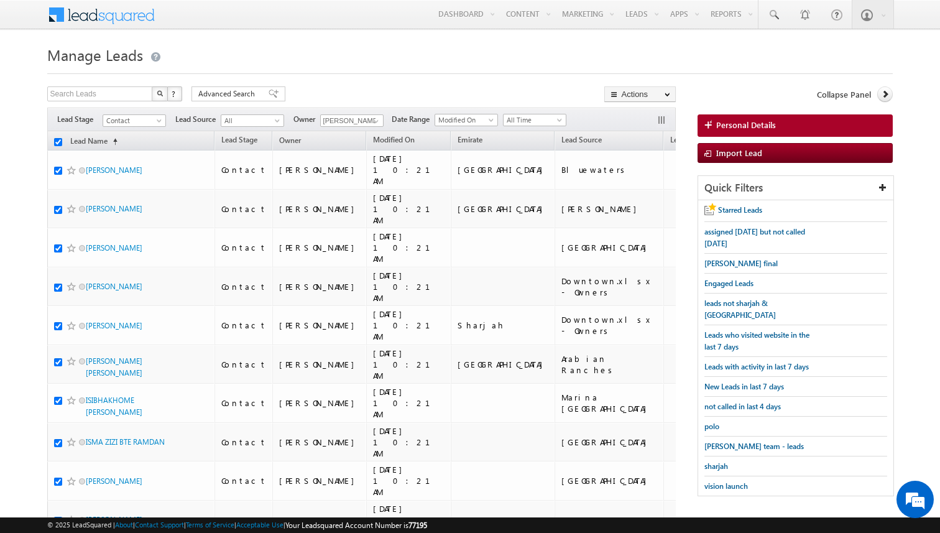
checkbox input "true"
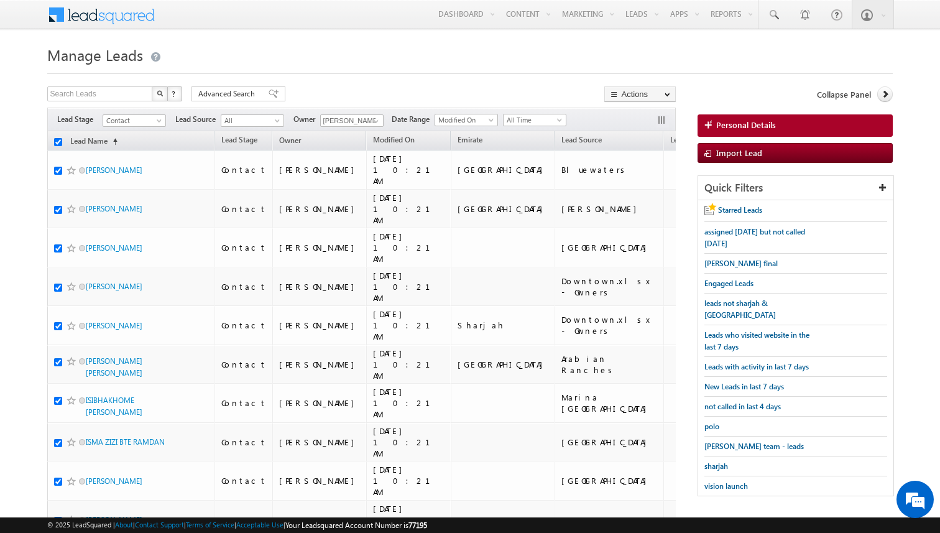
checkbox input "true"
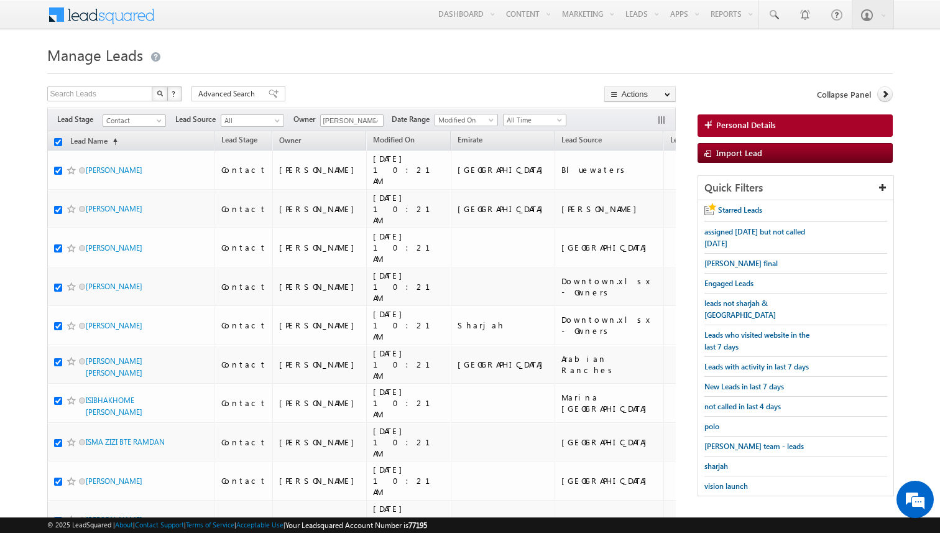
checkbox input "true"
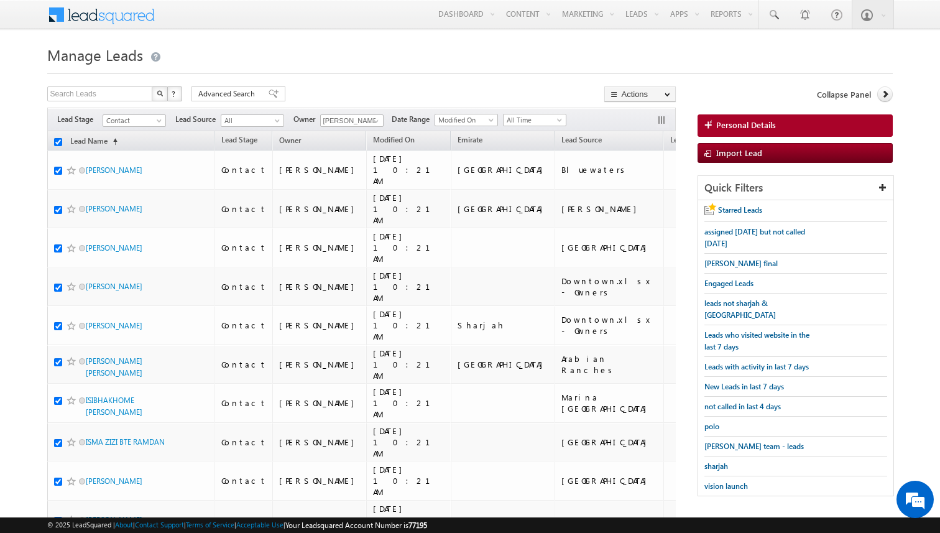
checkbox input "true"
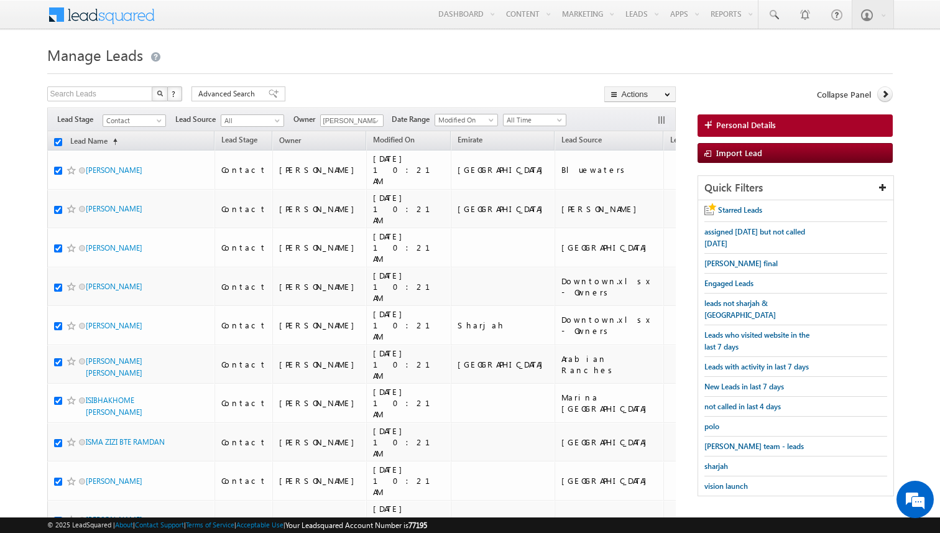
checkbox input "true"
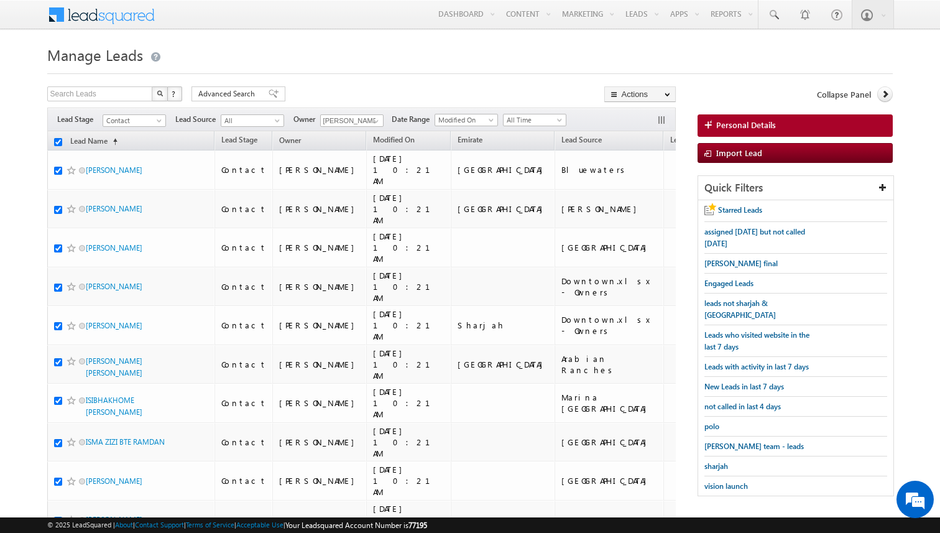
checkbox input "true"
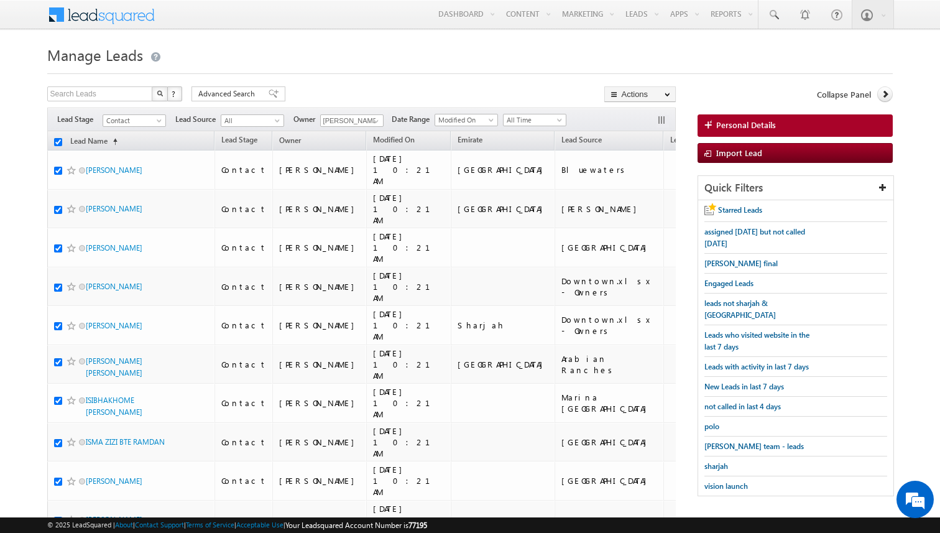
checkbox input "true"
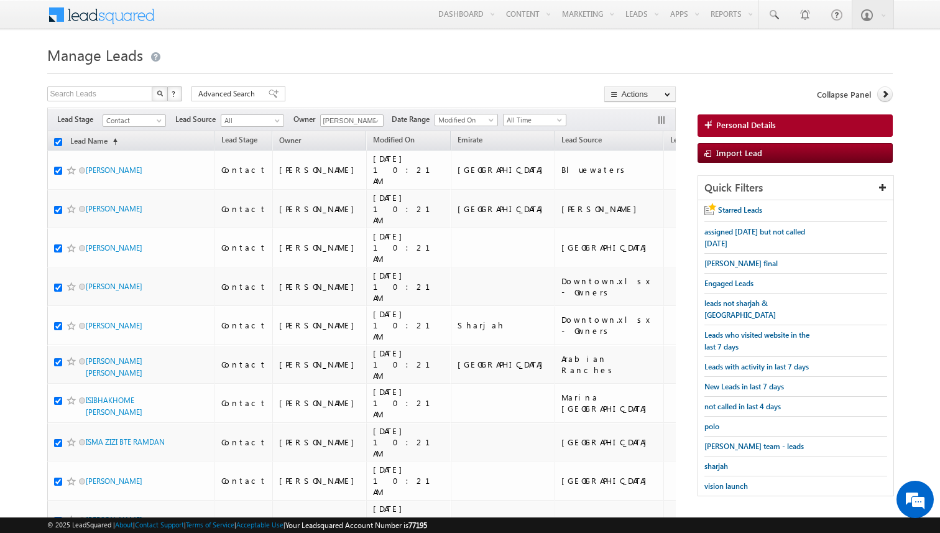
checkbox input "true"
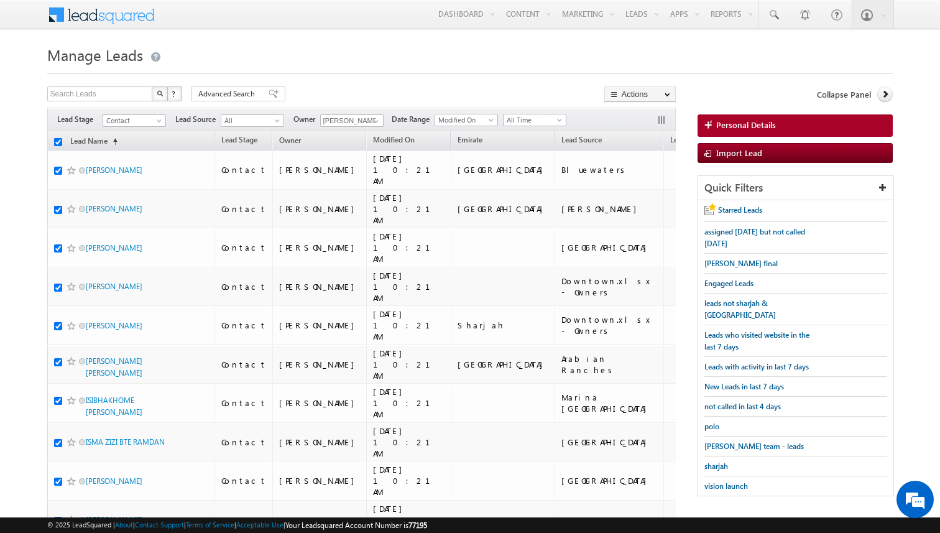
checkbox input "true"
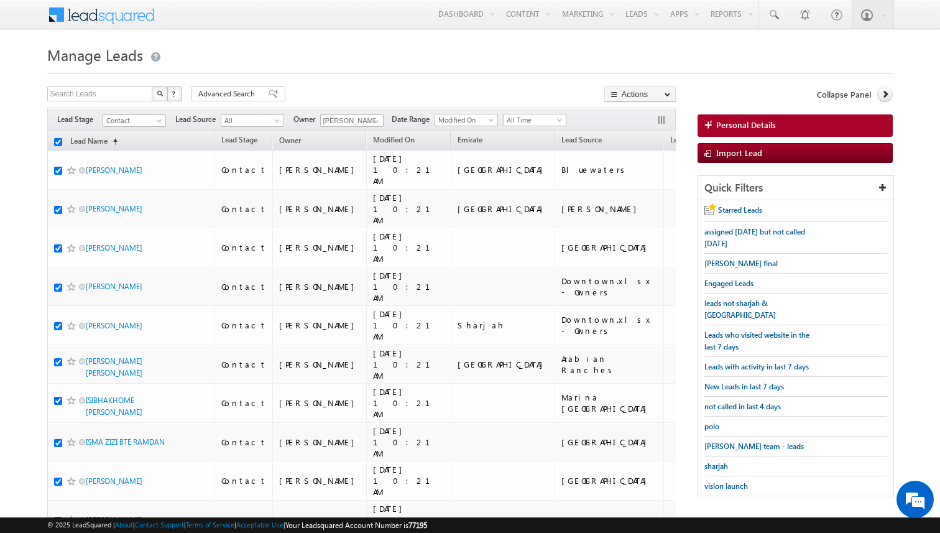
checkbox input "true"
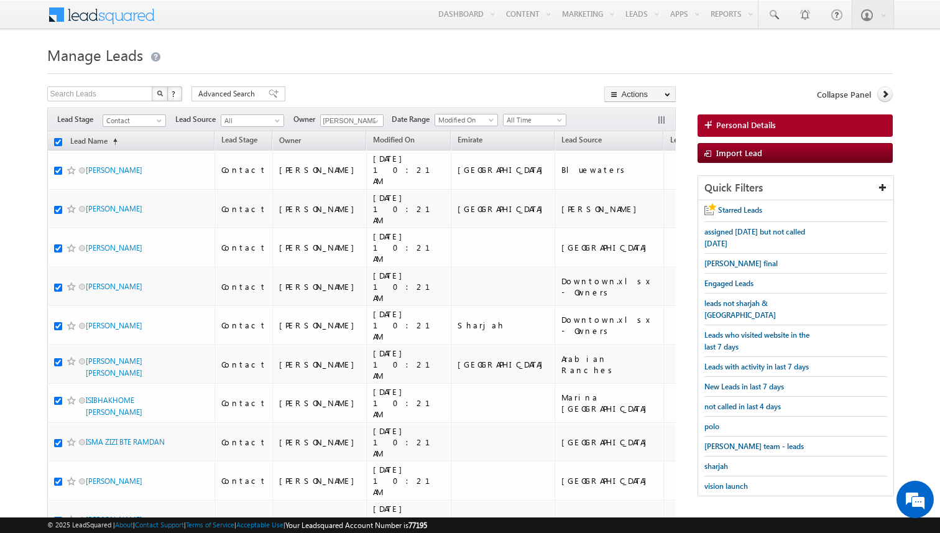
checkbox input "true"
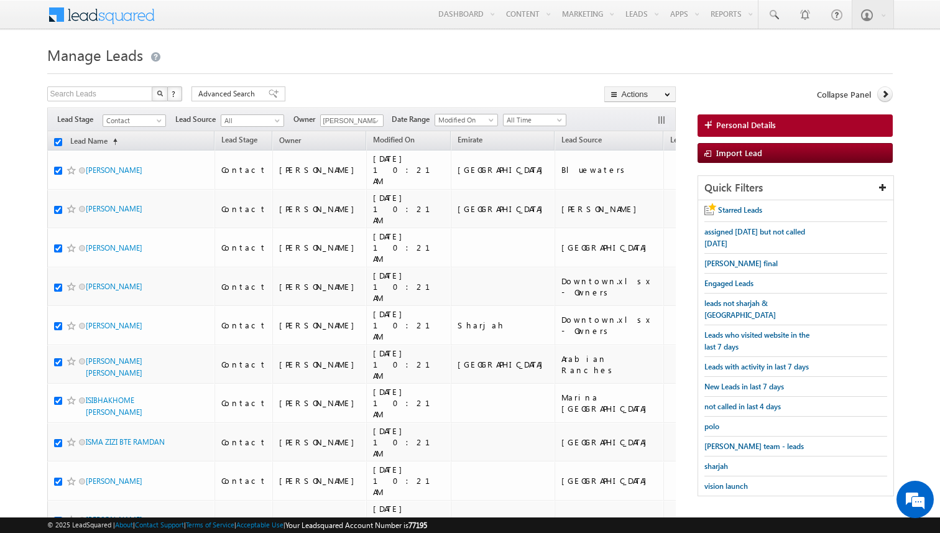
checkbox input "true"
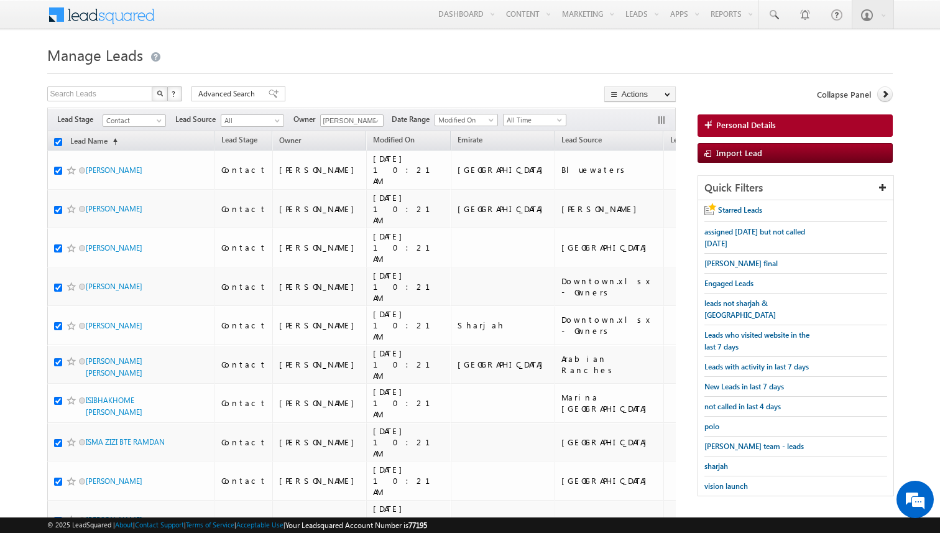
checkbox input "true"
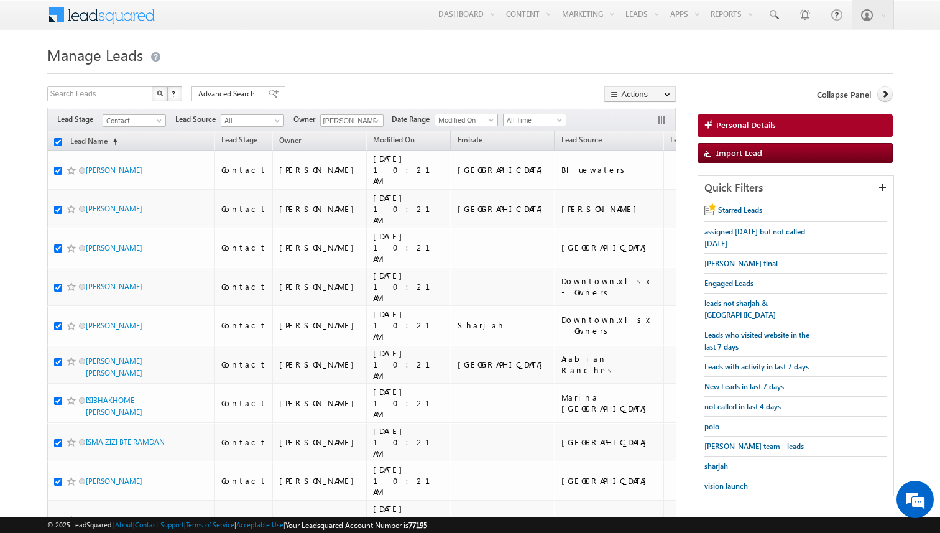
checkbox input "true"
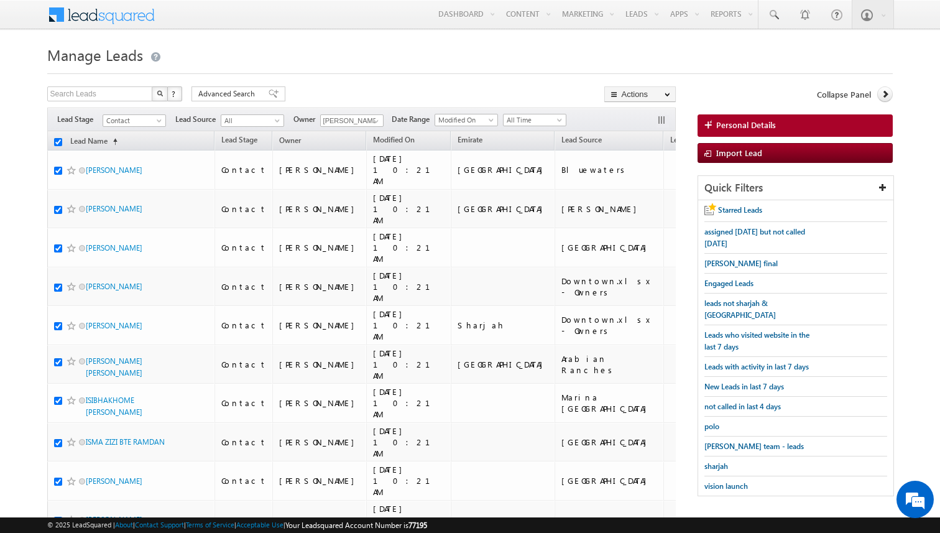
checkbox input "true"
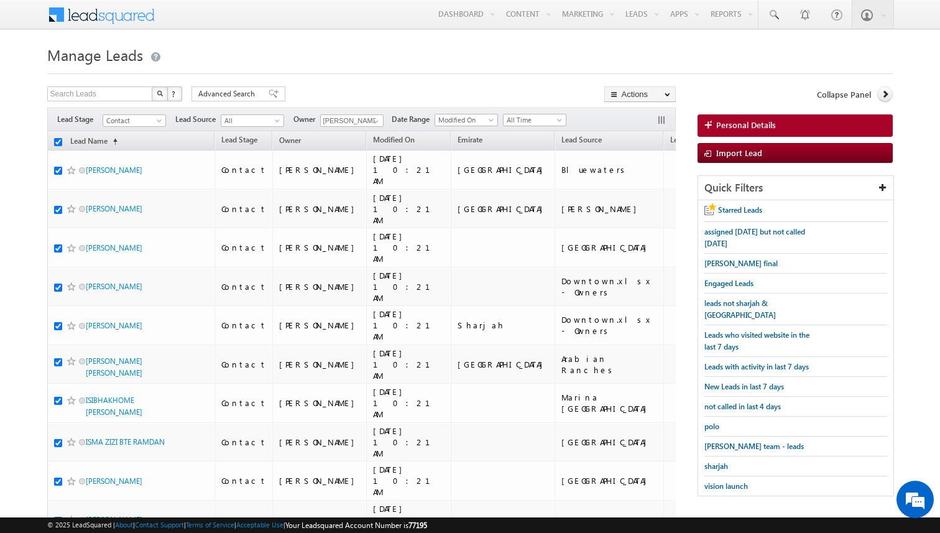
checkbox input "true"
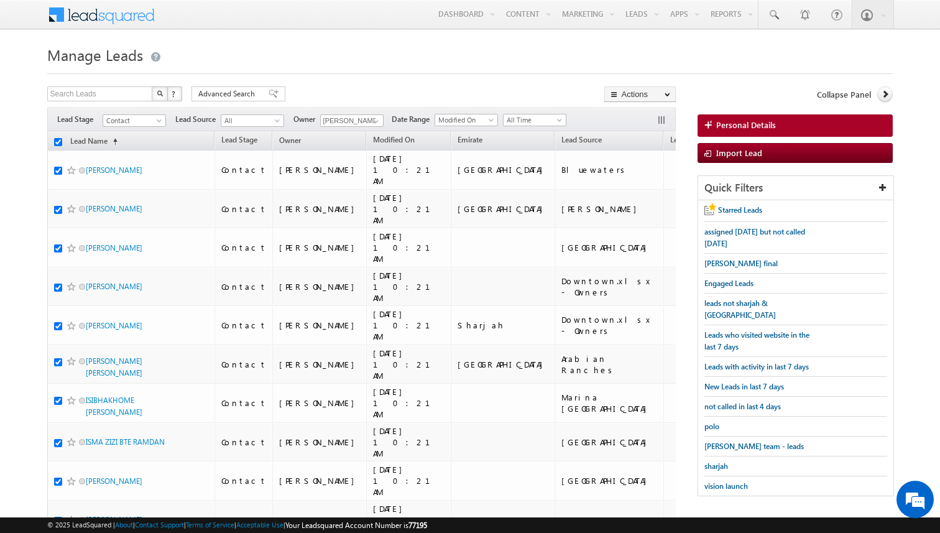
checkbox input "true"
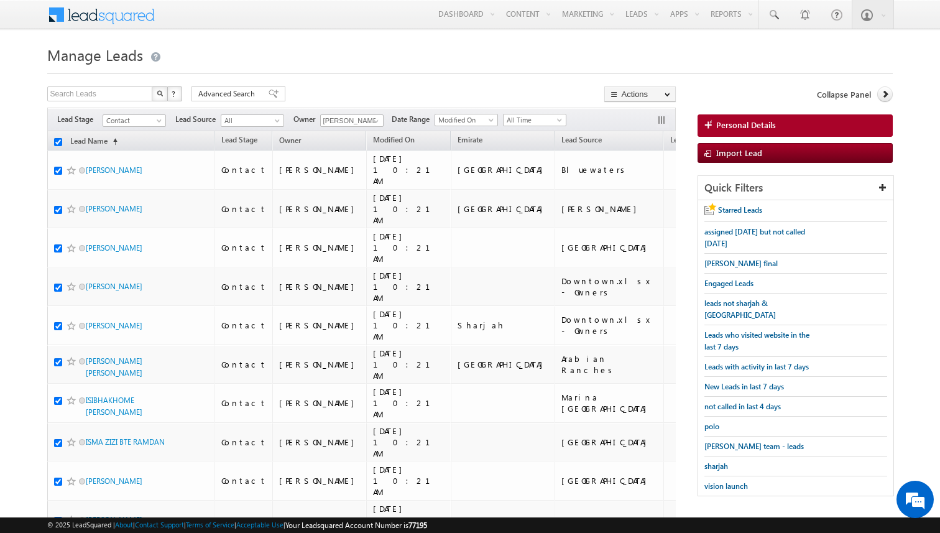
checkbox input "true"
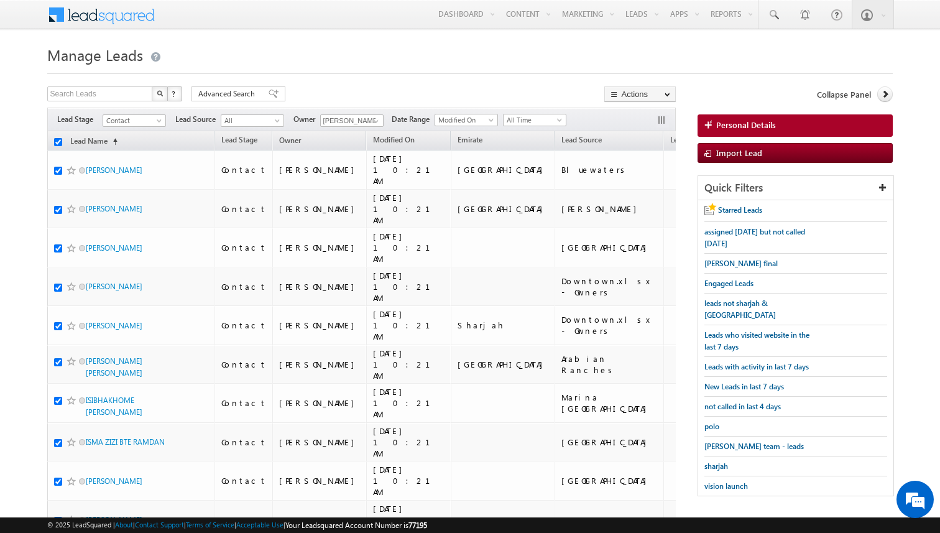
checkbox input "true"
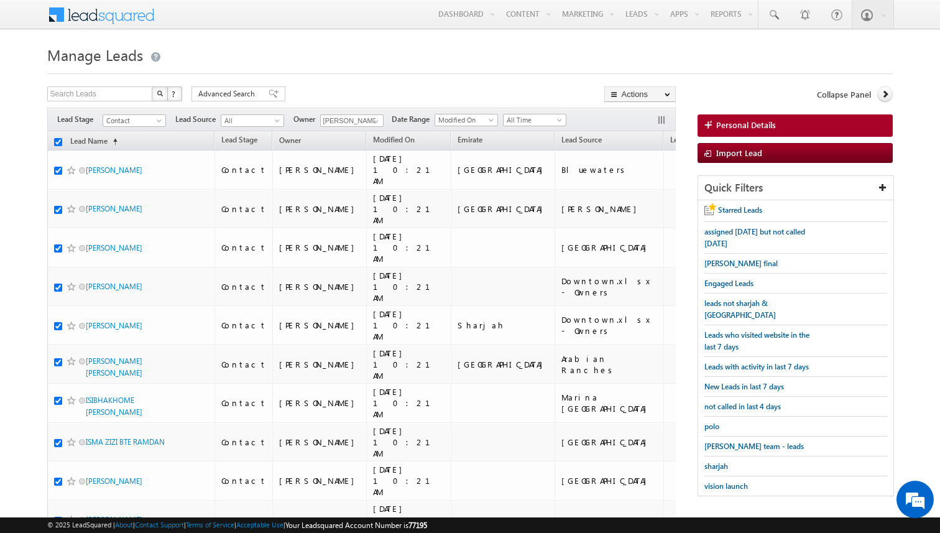
checkbox input "true"
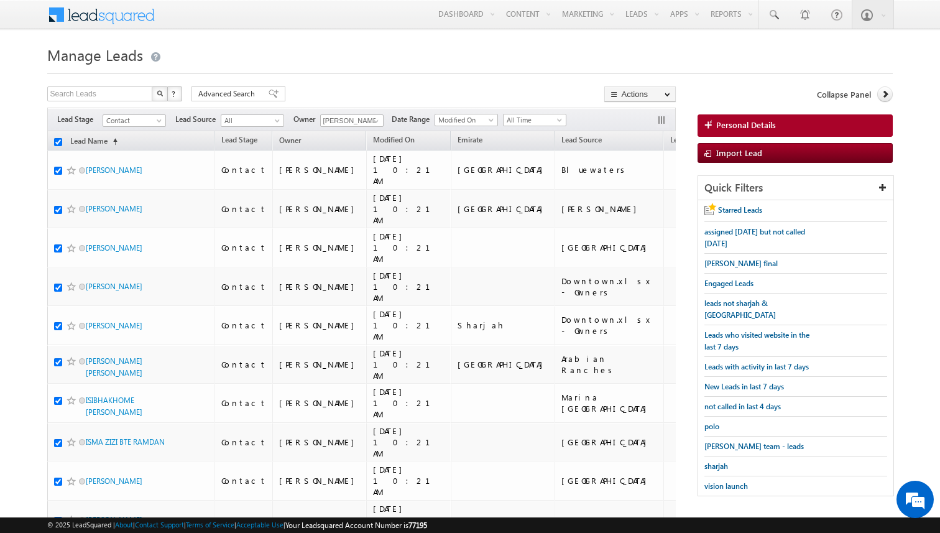
checkbox input "true"
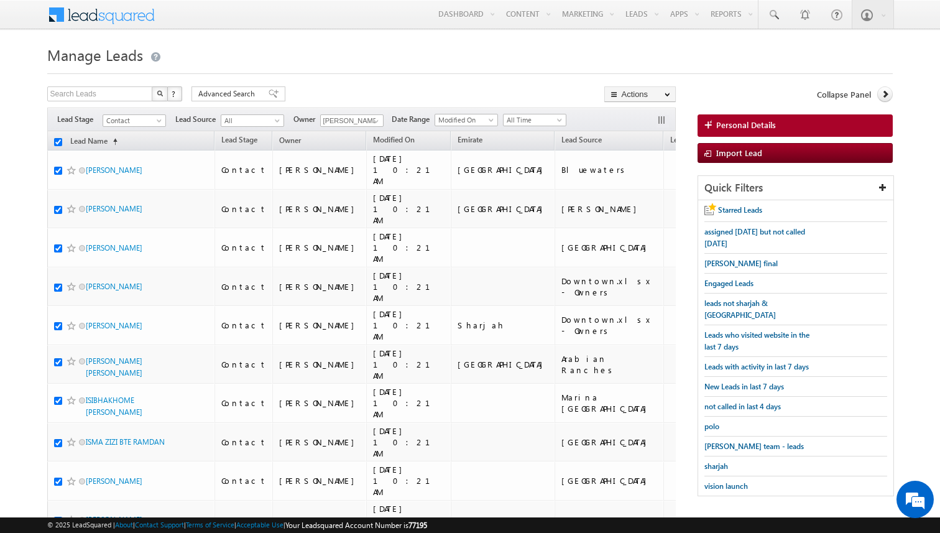
checkbox input "true"
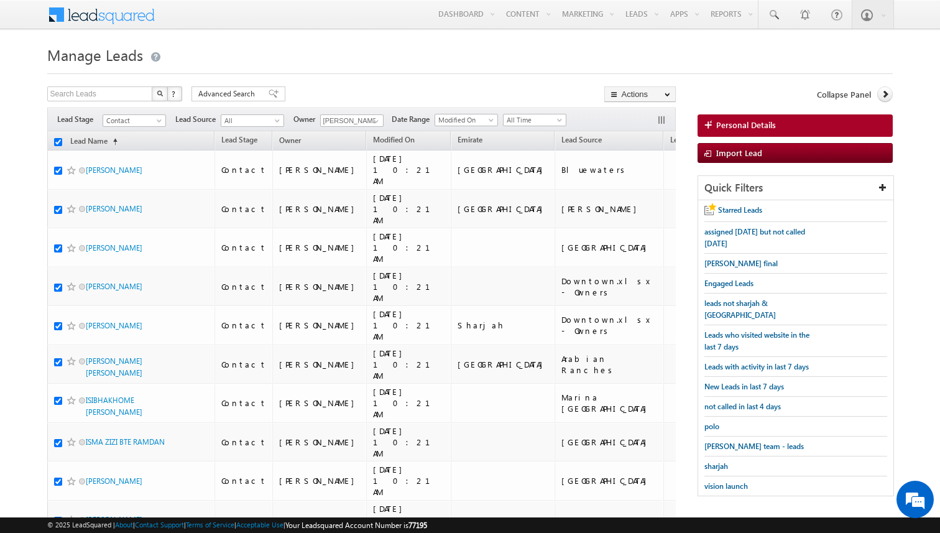
checkbox input "true"
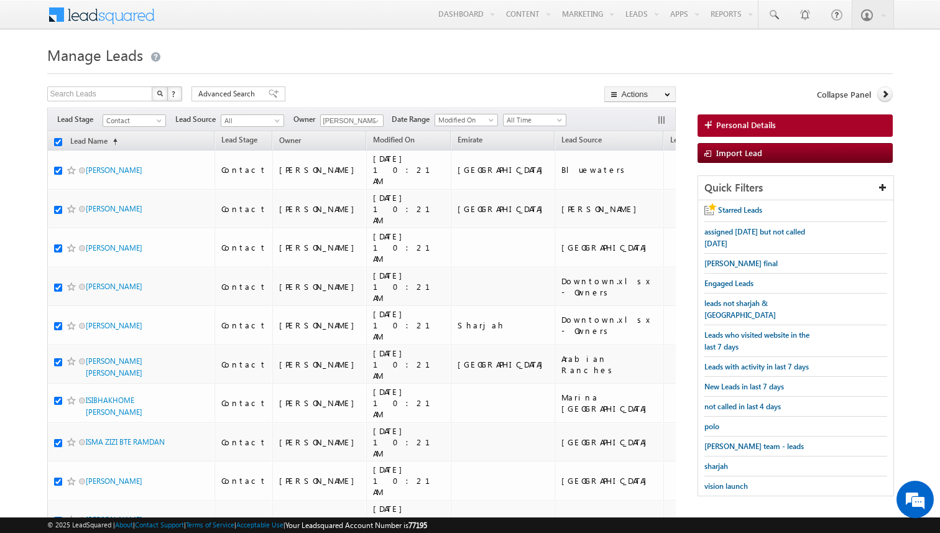
checkbox input "true"
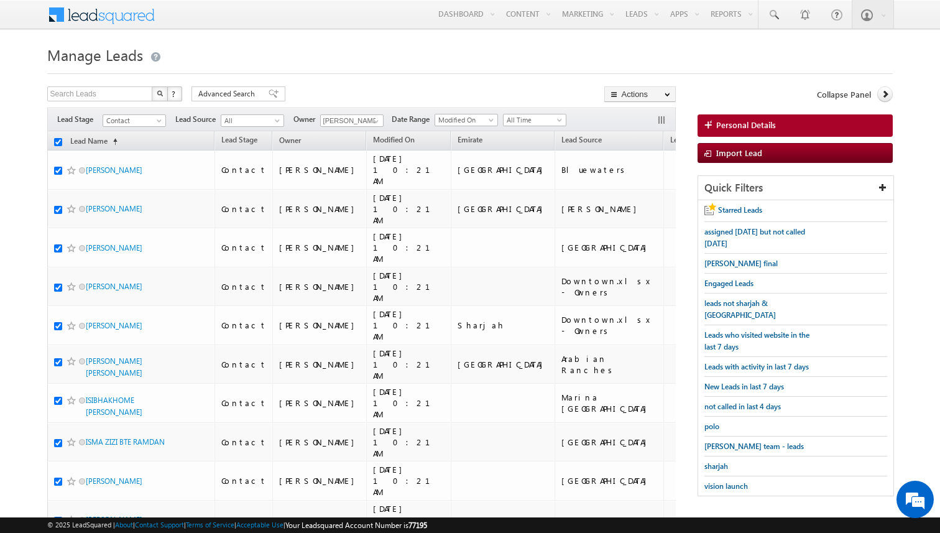
checkbox input "true"
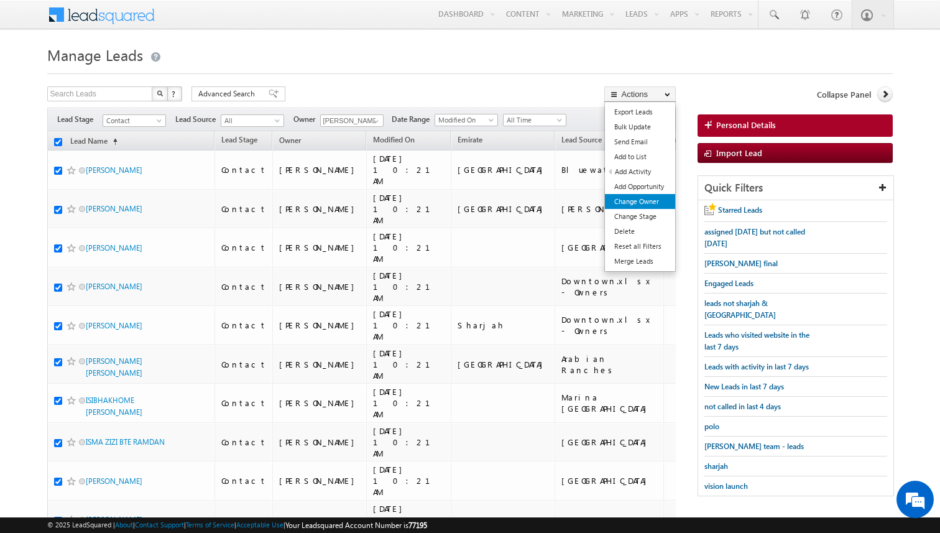
click at [649, 201] on link "Change Owner" at bounding box center [640, 201] width 70 height 15
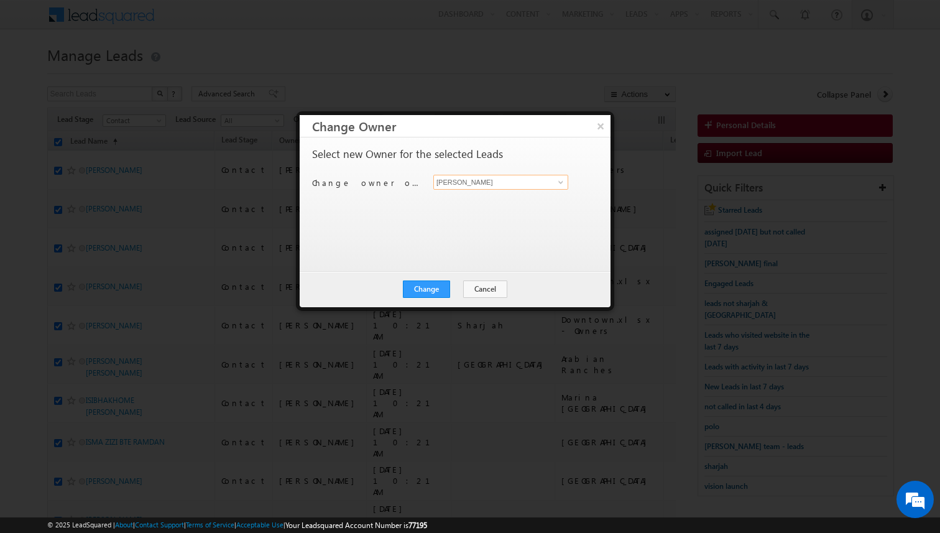
click at [453, 185] on input "[PERSON_NAME]" at bounding box center [500, 182] width 135 height 15
click at [426, 290] on button "Change" at bounding box center [426, 288] width 47 height 17
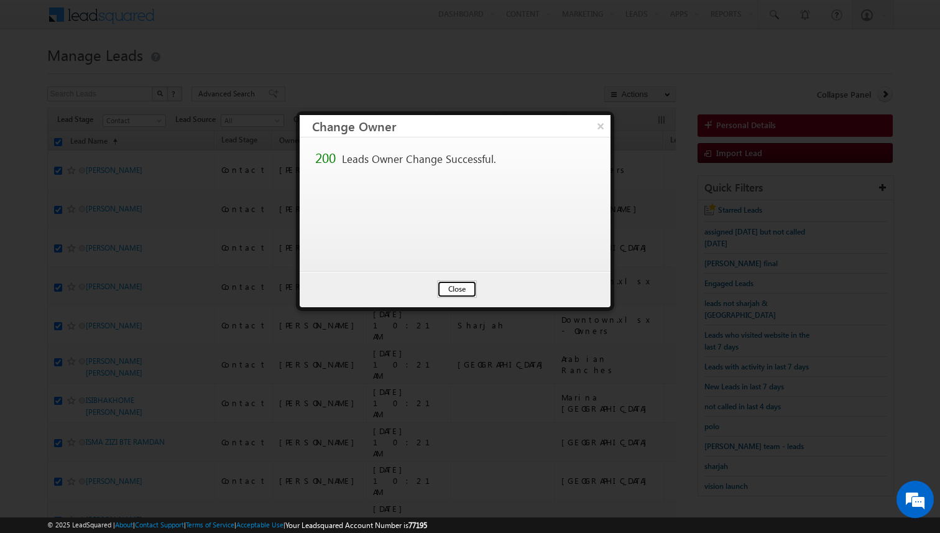
click at [458, 290] on button "Close" at bounding box center [457, 288] width 40 height 17
